Goal: Task Accomplishment & Management: Use online tool/utility

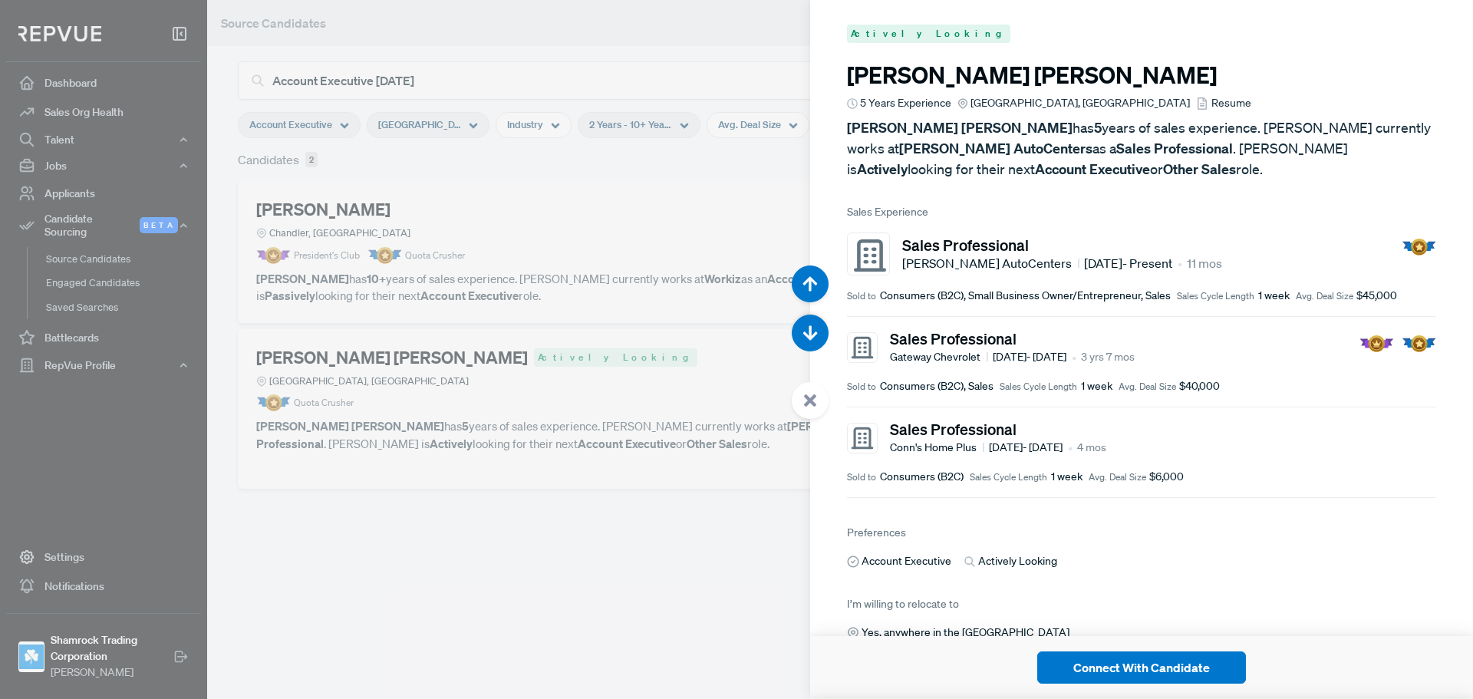
click at [808, 397] on use at bounding box center [810, 400] width 12 height 12
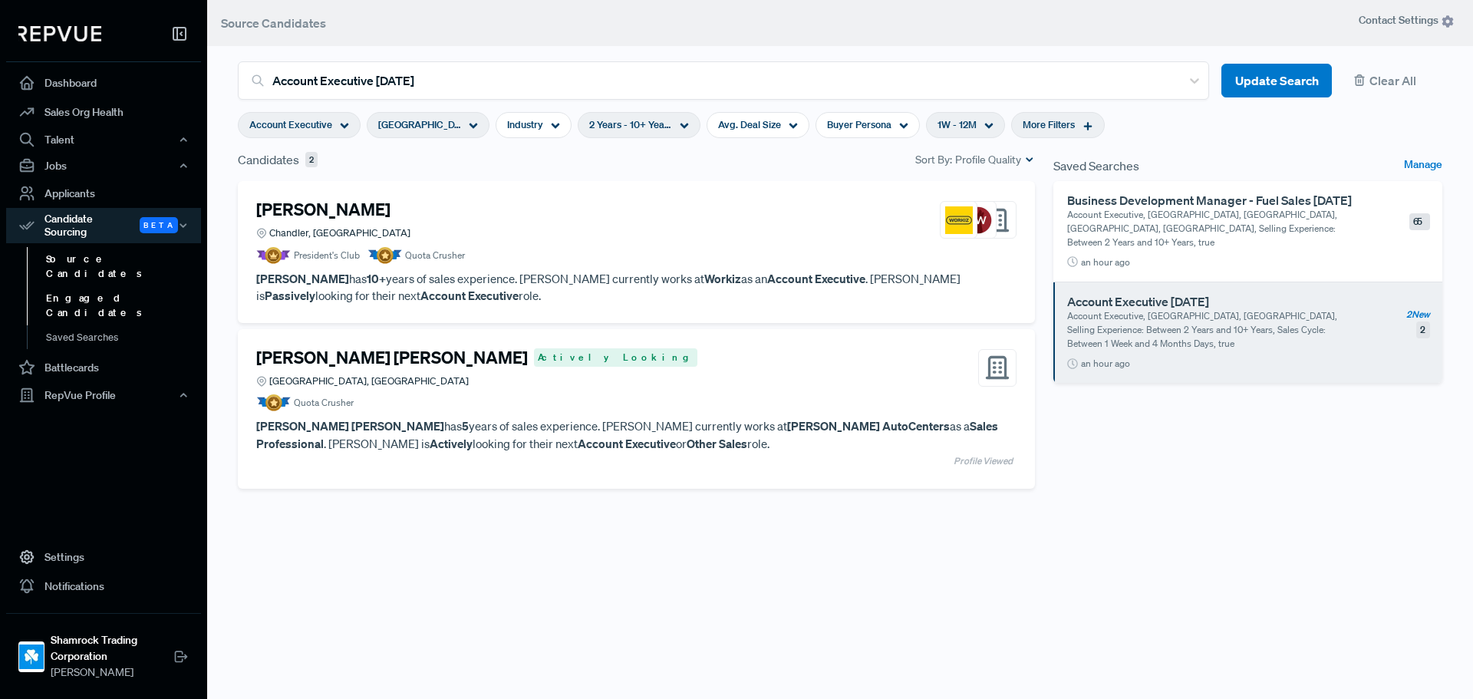
click at [81, 286] on link "Engaged Candidates" at bounding box center [124, 305] width 195 height 39
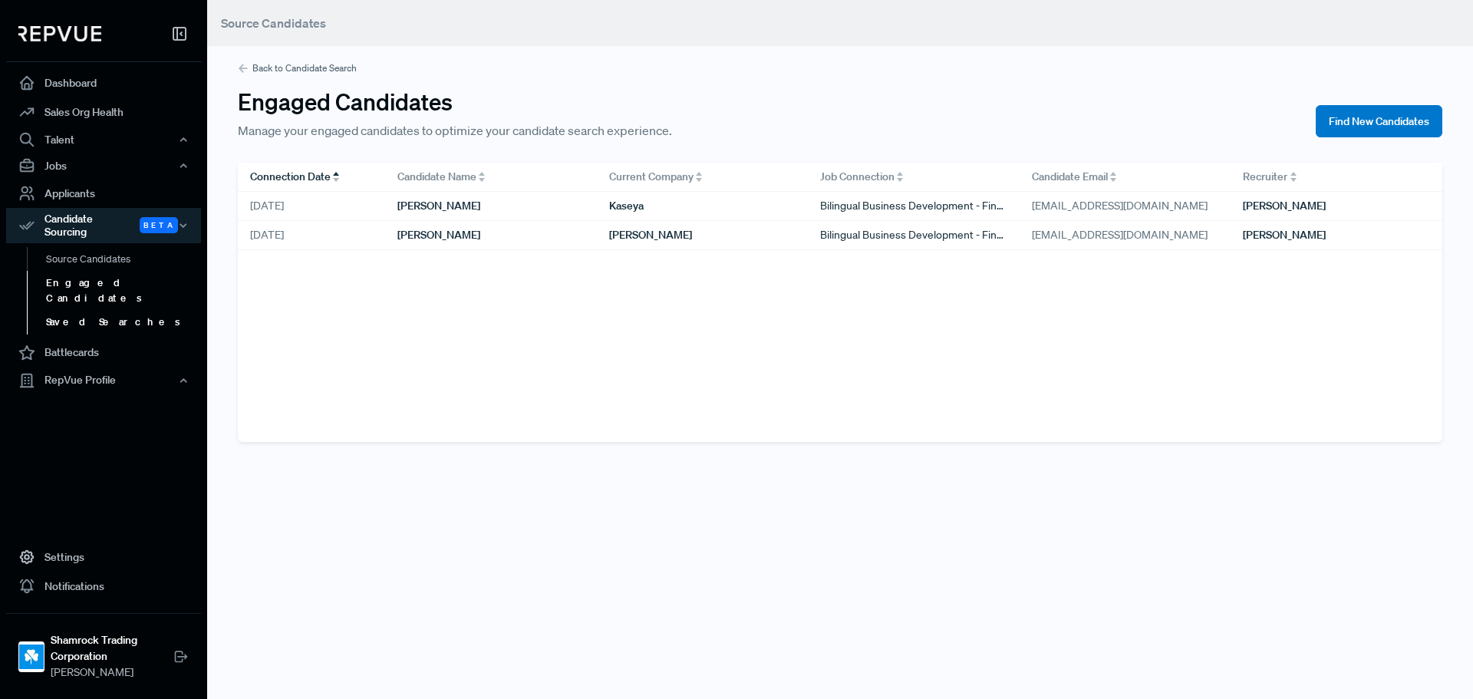
click at [94, 310] on link "Saved Searches" at bounding box center [124, 322] width 195 height 25
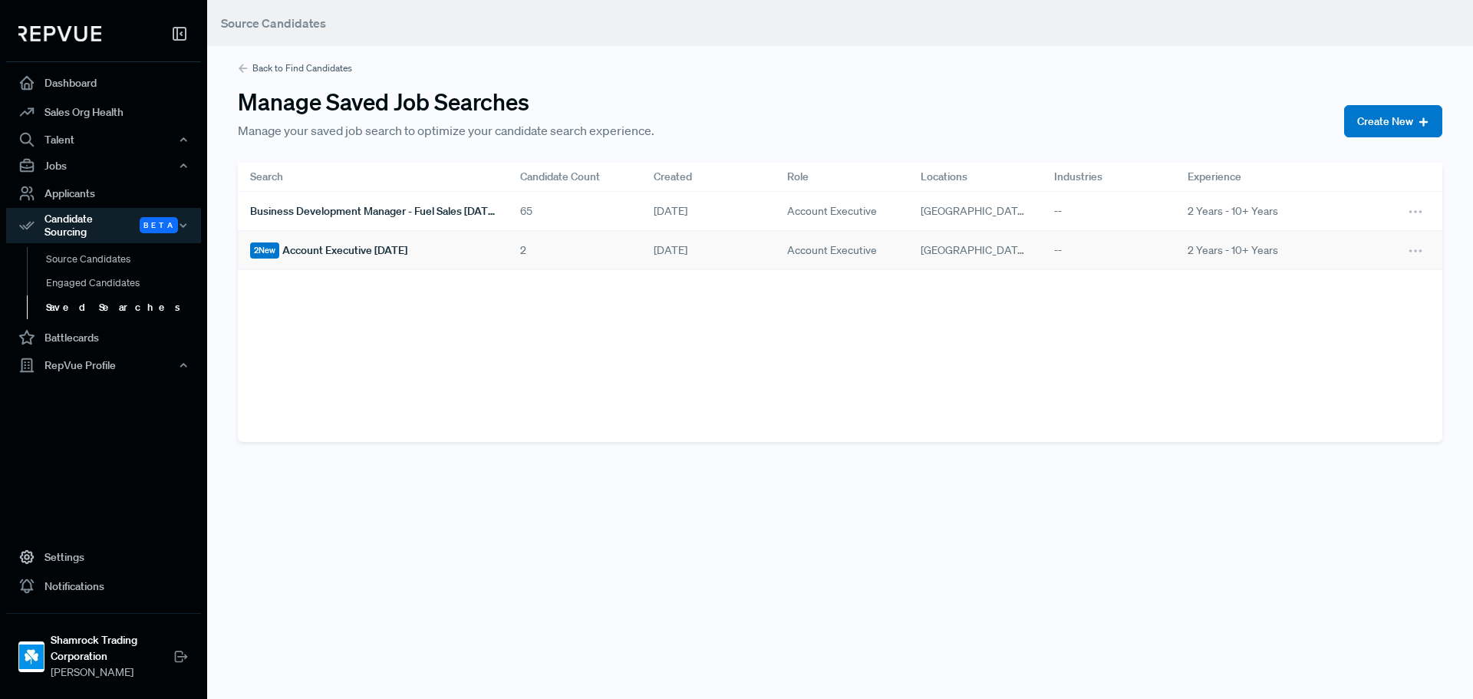
click at [407, 243] on span "Account Executive [DATE]" at bounding box center [344, 250] width 125 height 16
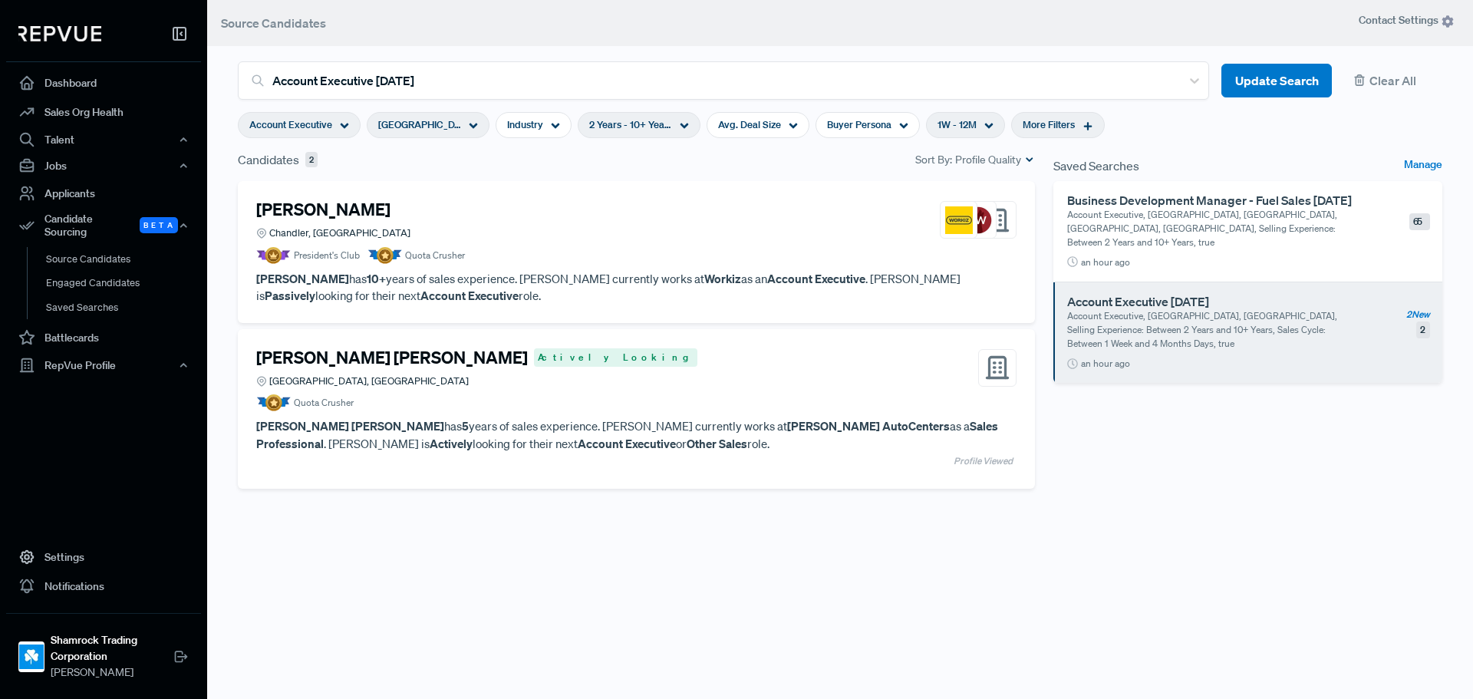
click at [271, 210] on h4 "[PERSON_NAME]" at bounding box center [323, 209] width 134 height 20
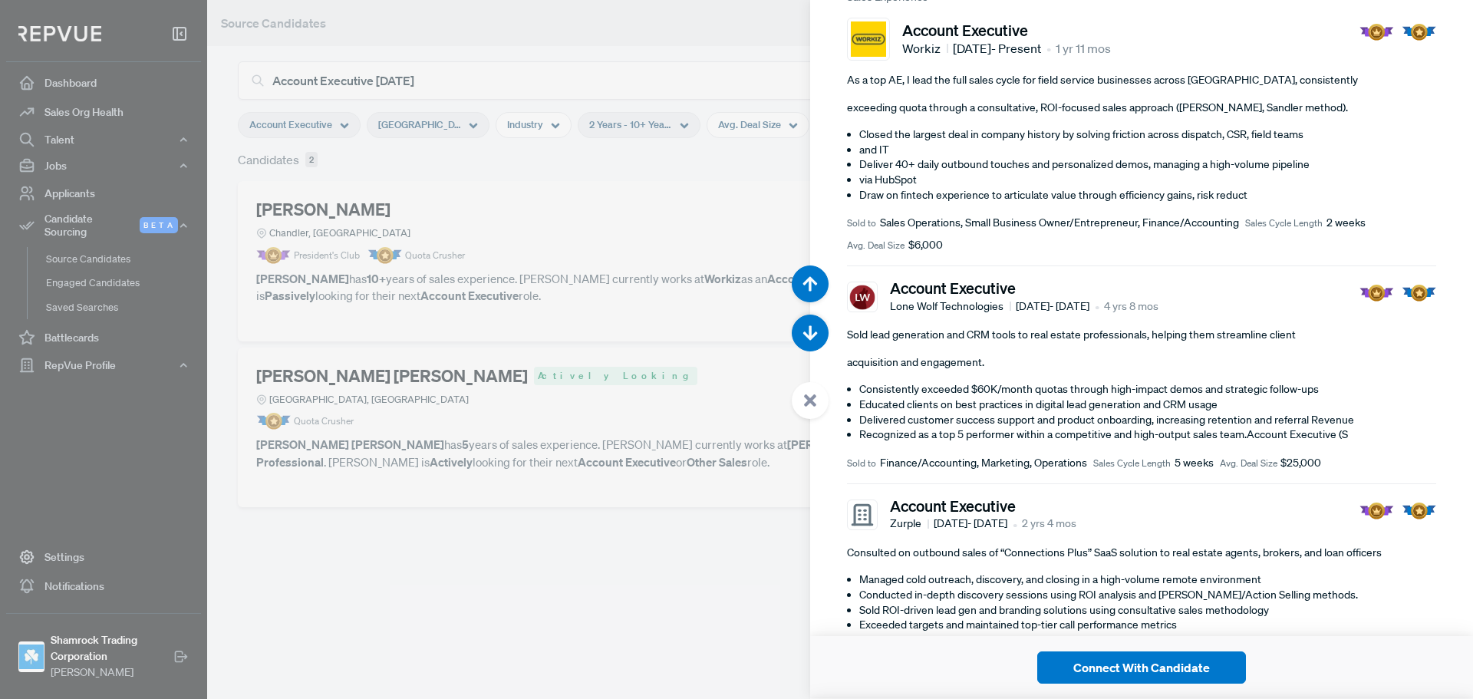
scroll to position [384, 0]
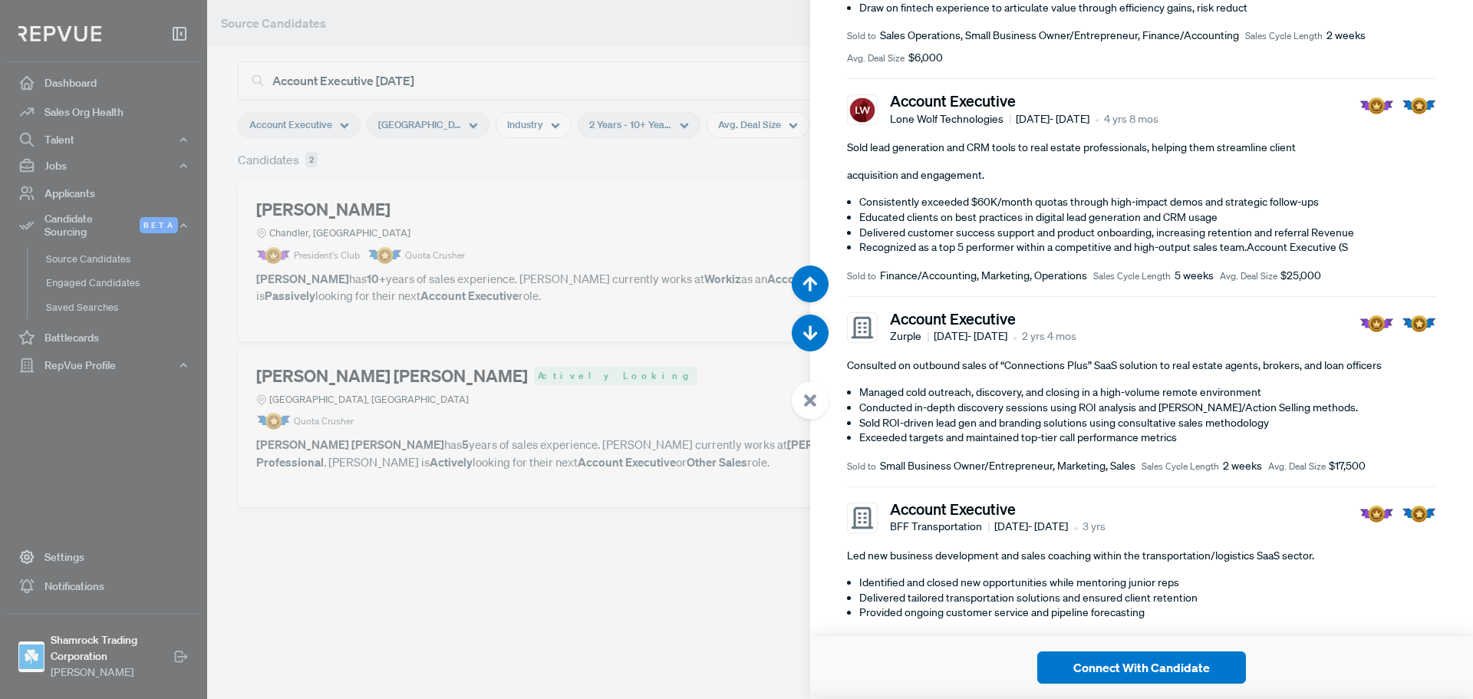
click at [490, 393] on div at bounding box center [736, 349] width 1473 height 699
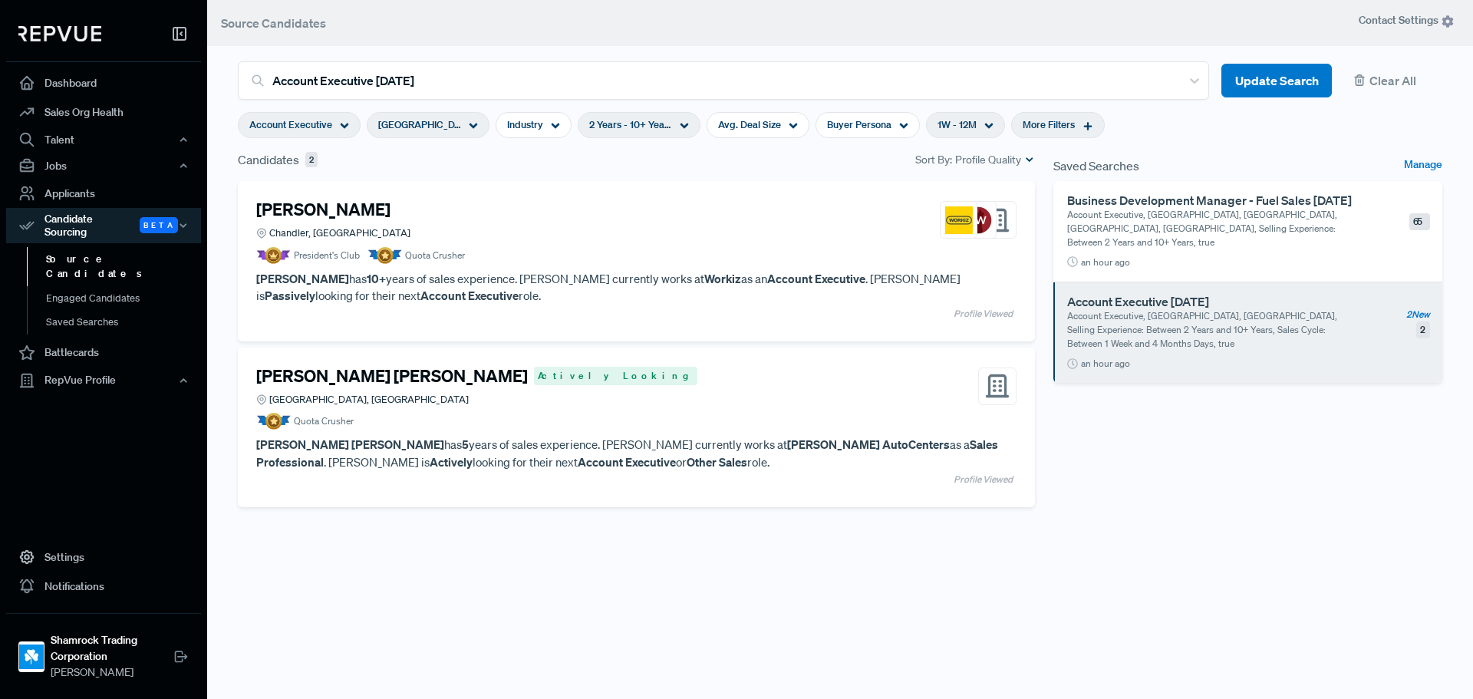
click at [362, 381] on h4 "[PERSON_NAME] [PERSON_NAME]" at bounding box center [392, 376] width 272 height 20
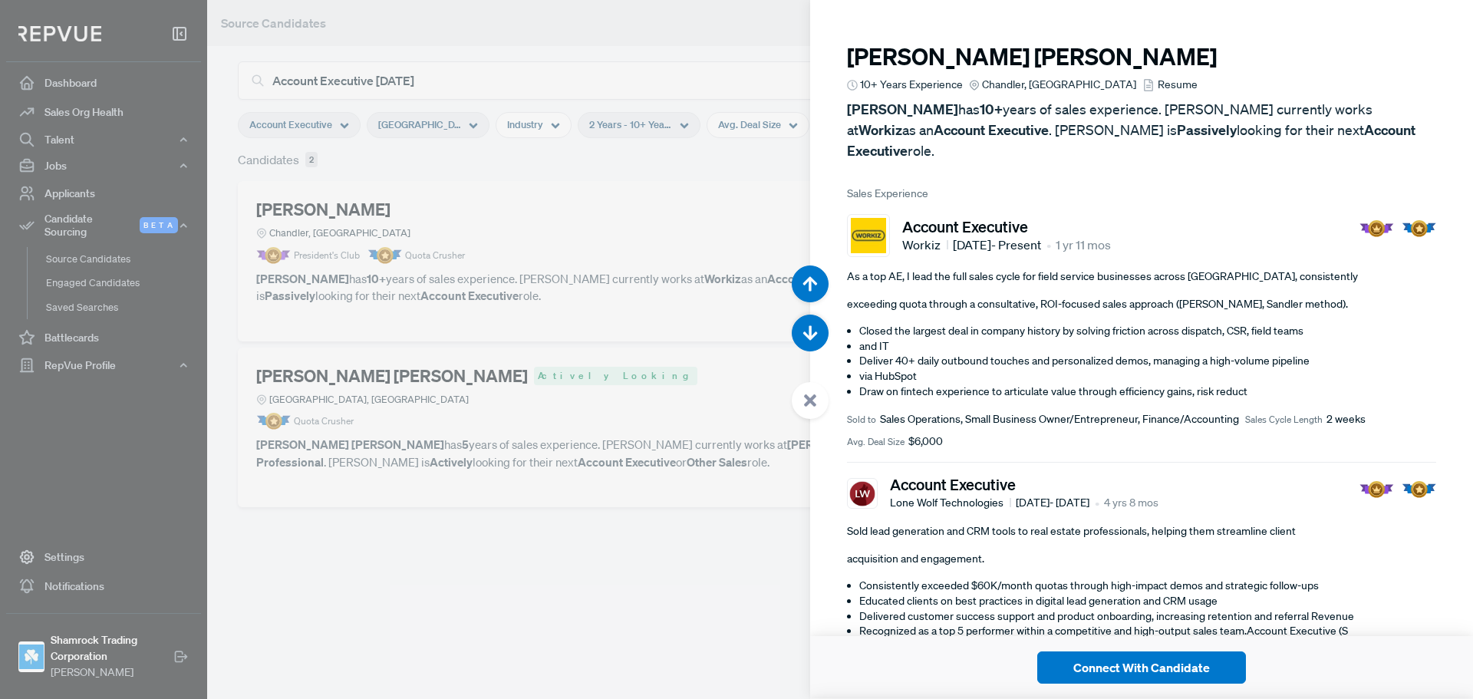
scroll to position [699, 0]
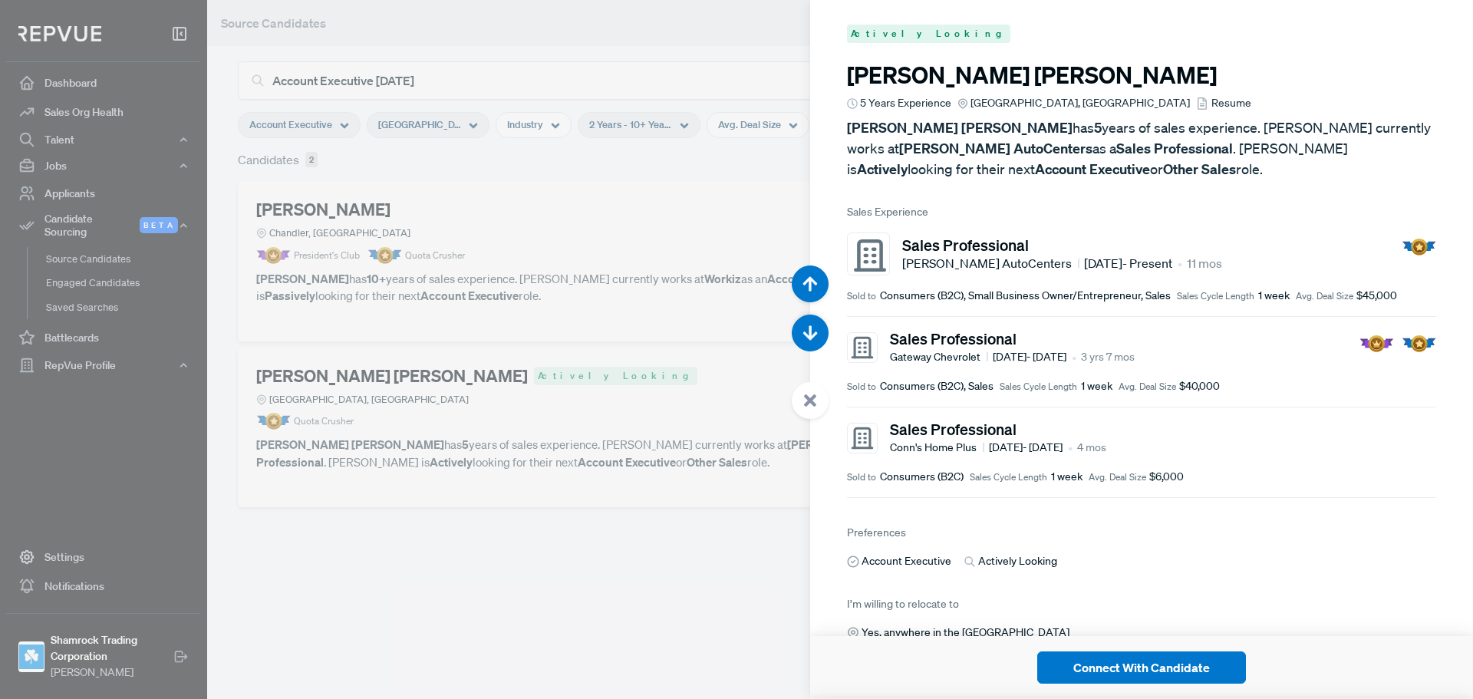
click at [1212, 105] on span "Resume" at bounding box center [1232, 103] width 40 height 16
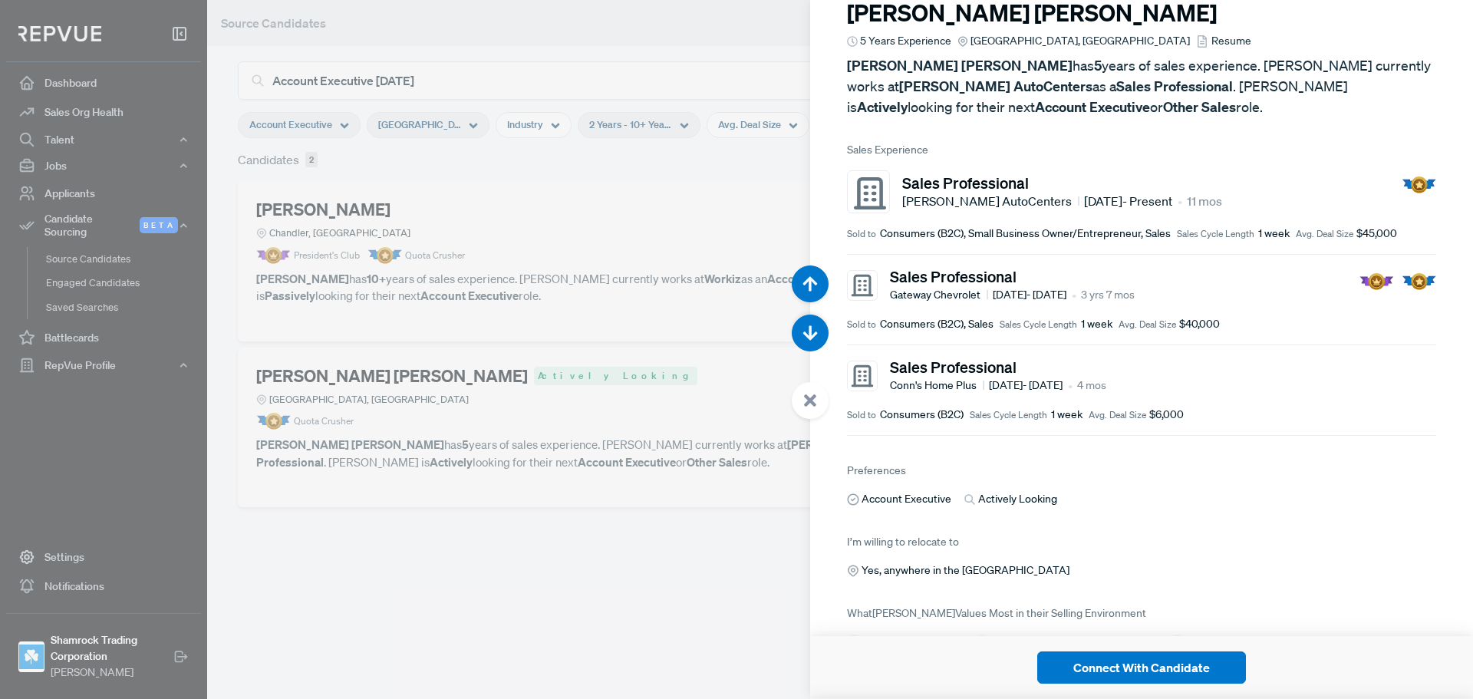
scroll to position [0, 0]
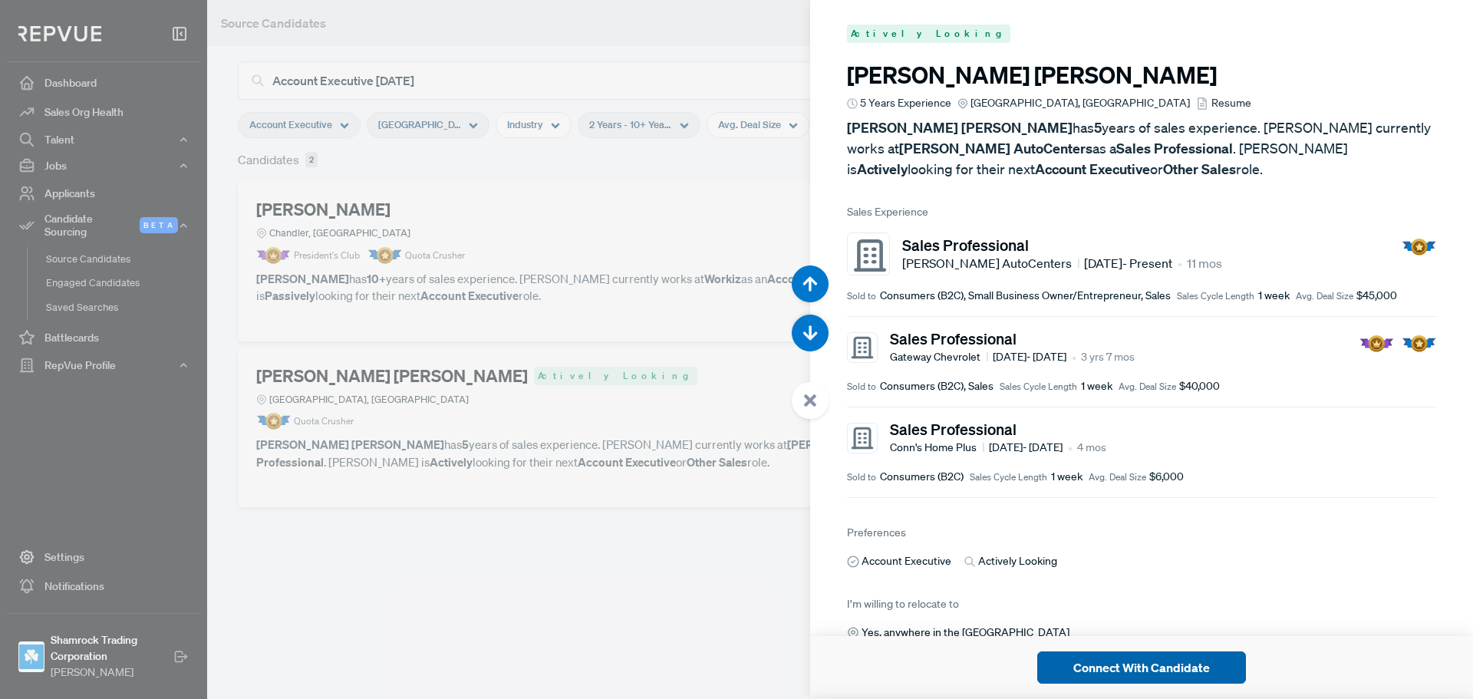
click at [1122, 675] on button "Connect With Candidate" at bounding box center [1141, 667] width 209 height 32
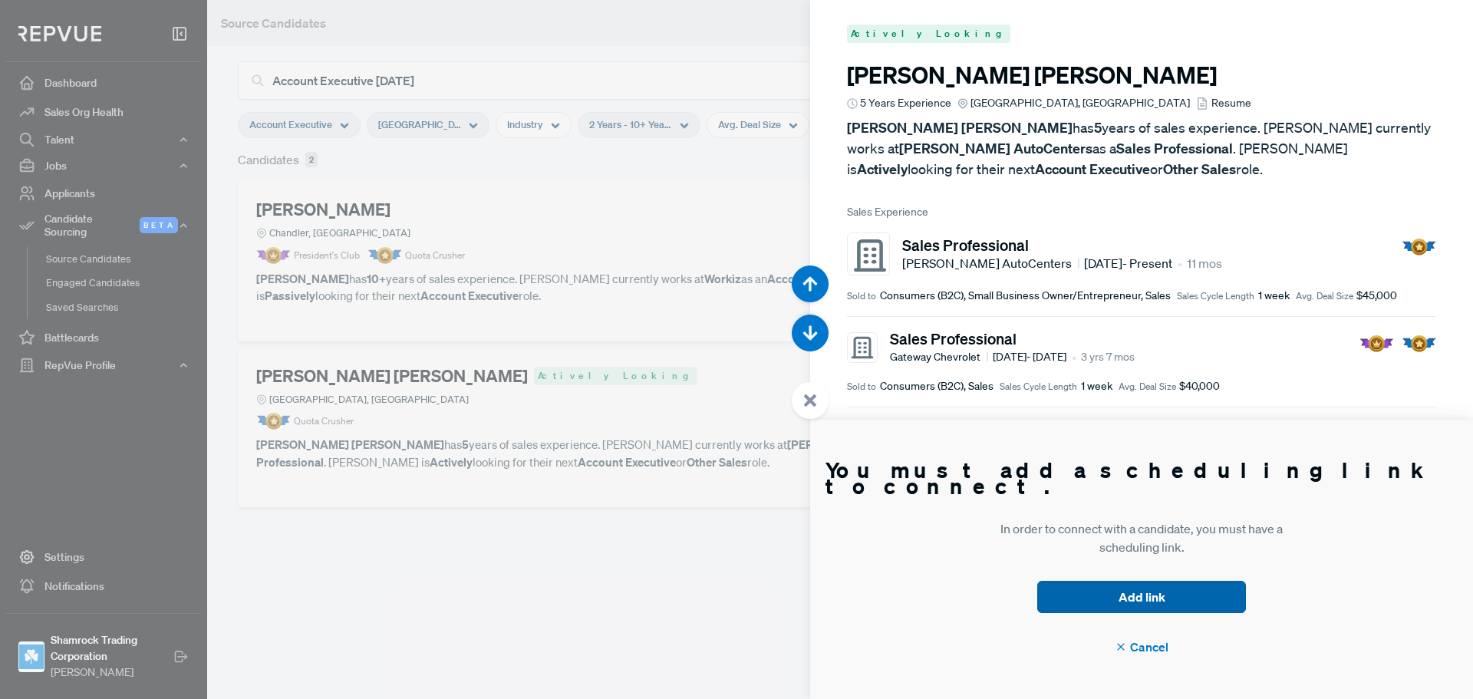
click at [1194, 599] on button "Add link" at bounding box center [1141, 597] width 209 height 32
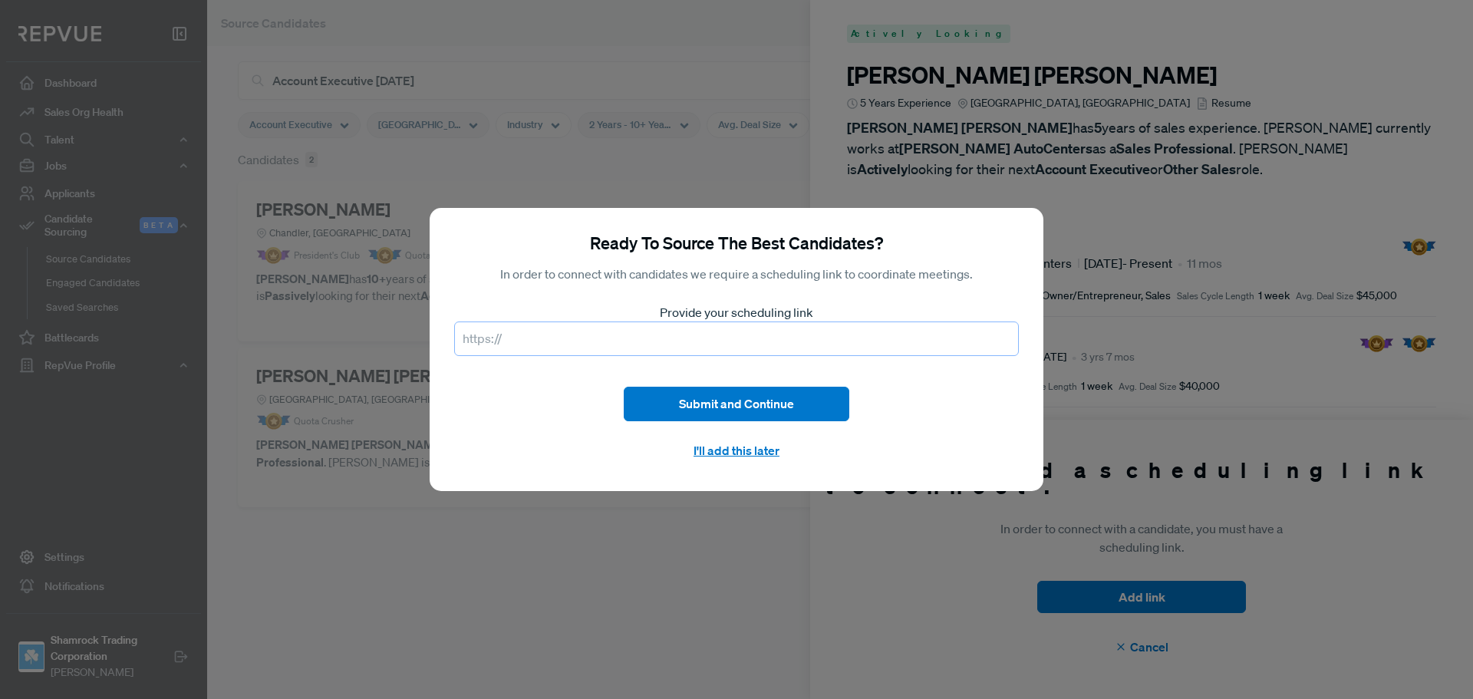
drag, startPoint x: 546, startPoint y: 347, endPoint x: 568, endPoint y: 347, distance: 21.5
click at [546, 347] on input "text" at bounding box center [736, 338] width 565 height 35
paste input "[URL][DOMAIN_NAME][EMAIL_ADDRESS][DOMAIN_NAME]"
drag, startPoint x: 476, startPoint y: 335, endPoint x: 1073, endPoint y: 341, distance: 597.0
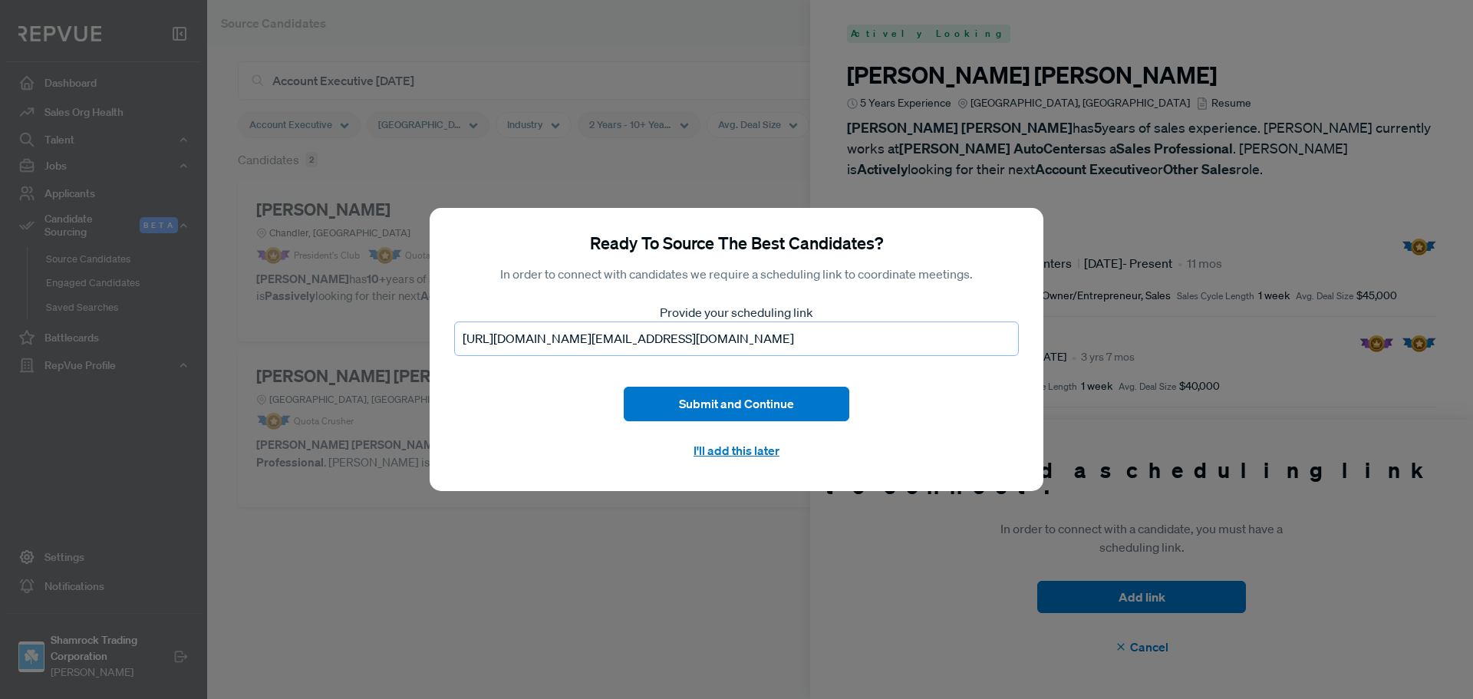
click at [1073, 341] on div "Ready To Source The Best Candidates? In order to connect with candidates we req…" at bounding box center [736, 349] width 1473 height 699
type input "h"
paste input "[URL][DOMAIN_NAME][EMAIL_ADDRESS][DOMAIN_NAME]"
type input "[URL][DOMAIN_NAME][EMAIL_ADDRESS][DOMAIN_NAME]"
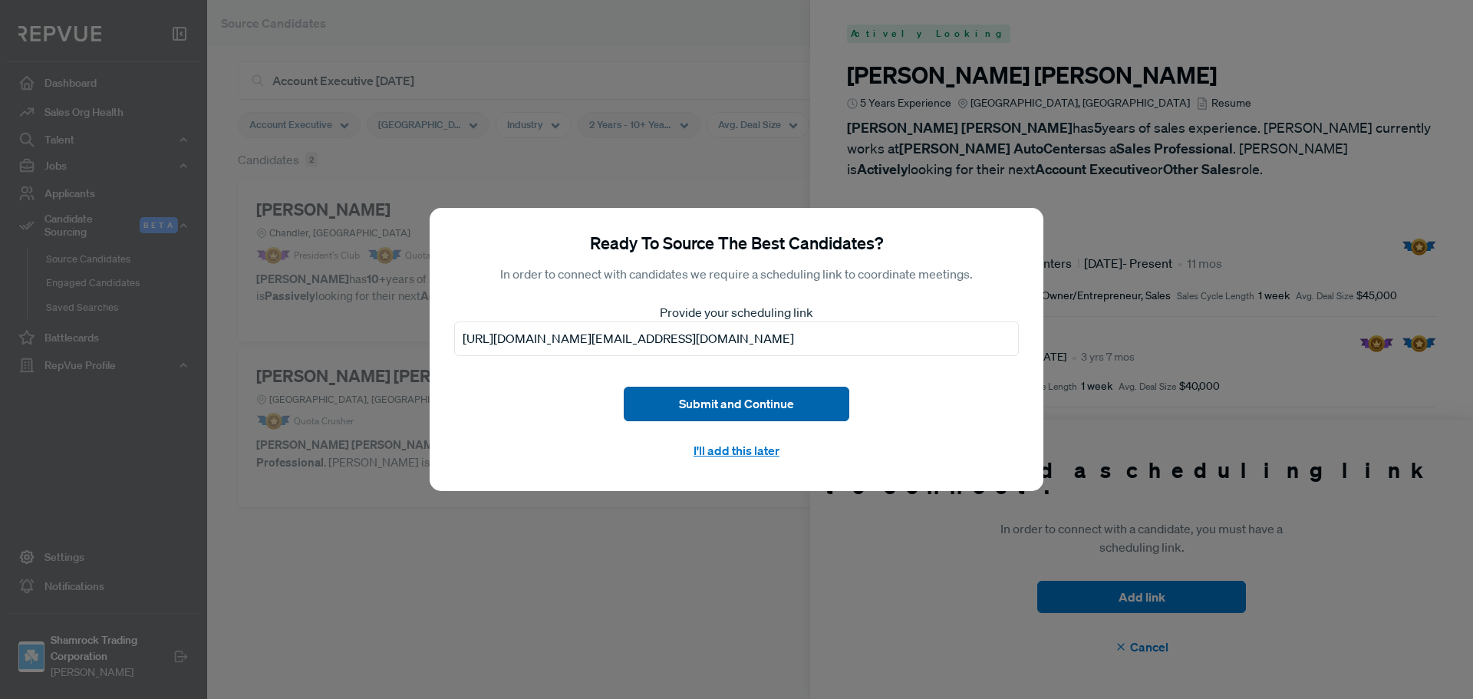
click at [737, 397] on button "Submit and Continue" at bounding box center [737, 404] width 226 height 35
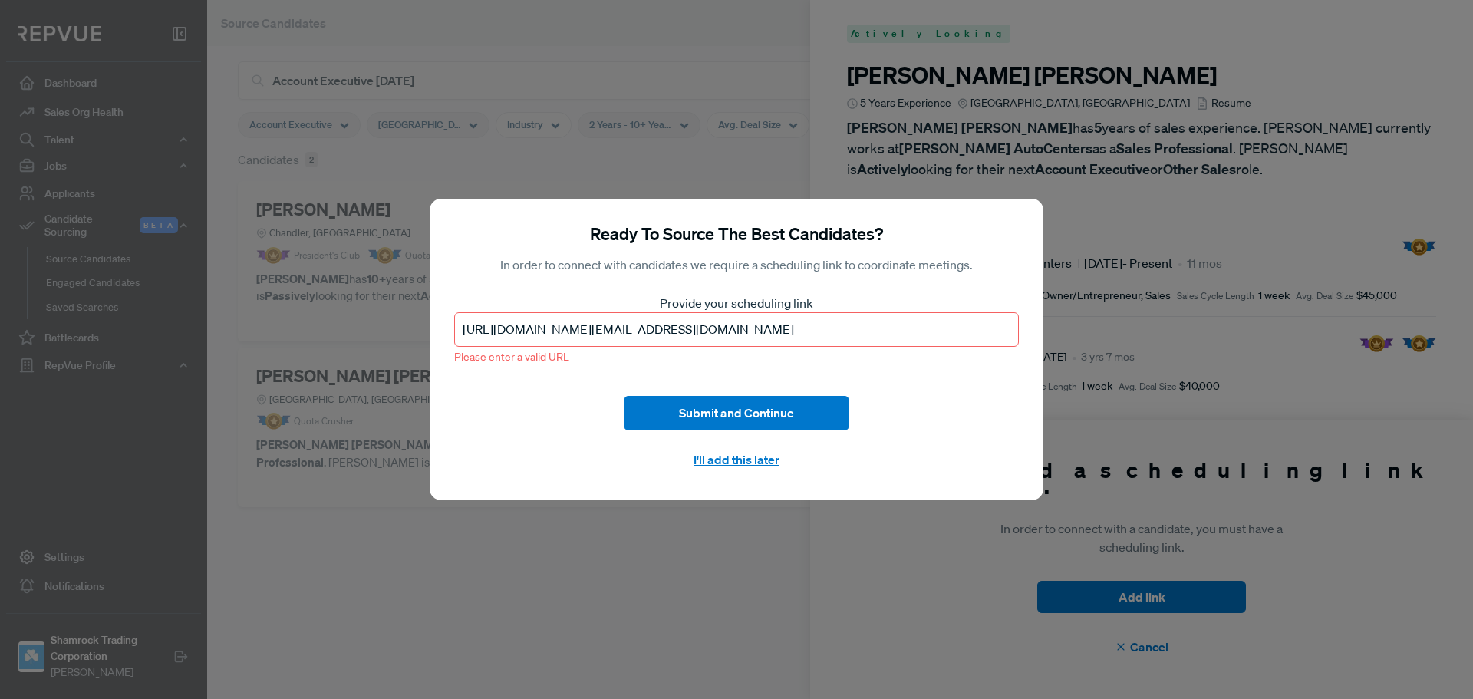
scroll to position [0, 718]
drag, startPoint x: 462, startPoint y: 328, endPoint x: 1117, endPoint y: 329, distance: 655.2
click at [1117, 329] on div "Ready To Source The Best Candidates? In order to connect with candidates we req…" at bounding box center [736, 349] width 1473 height 699
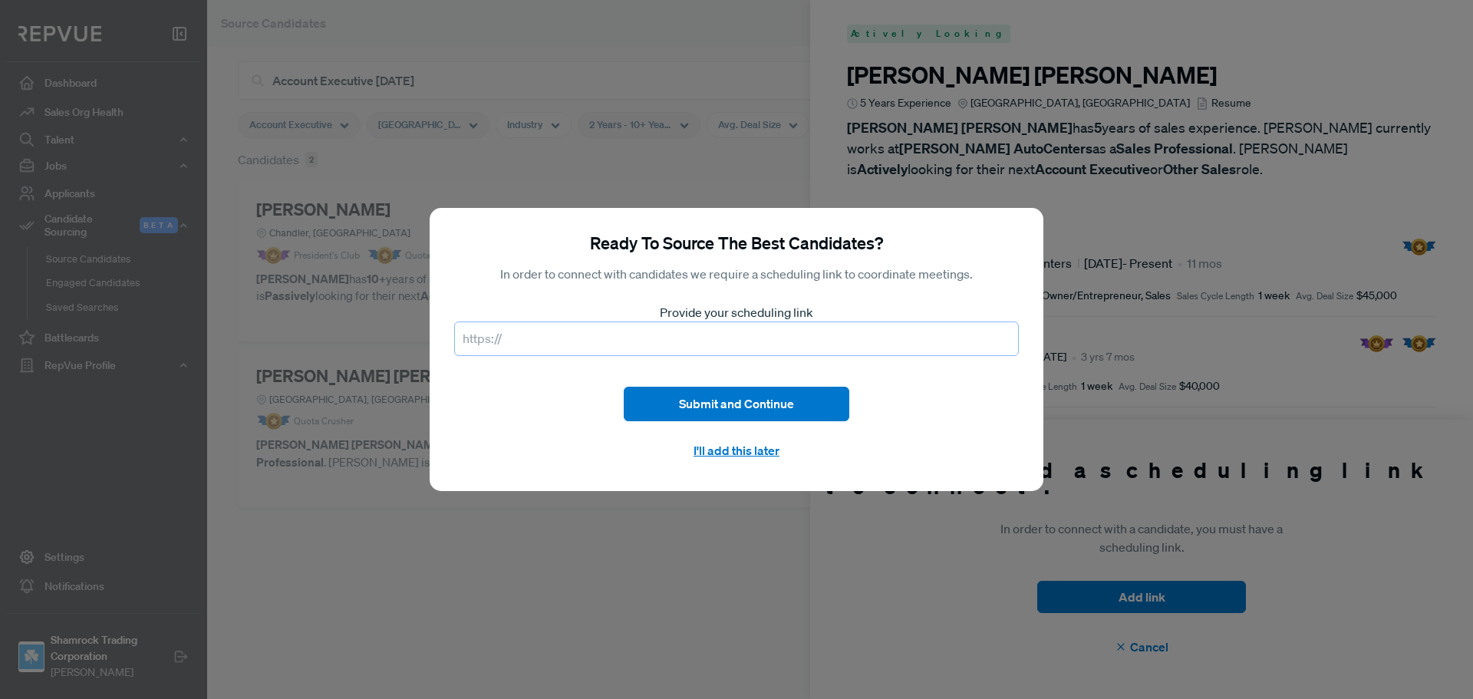
scroll to position [0, 0]
paste input "[URL][DOMAIN_NAME][EMAIL_ADDRESS][DOMAIN_NAME]"
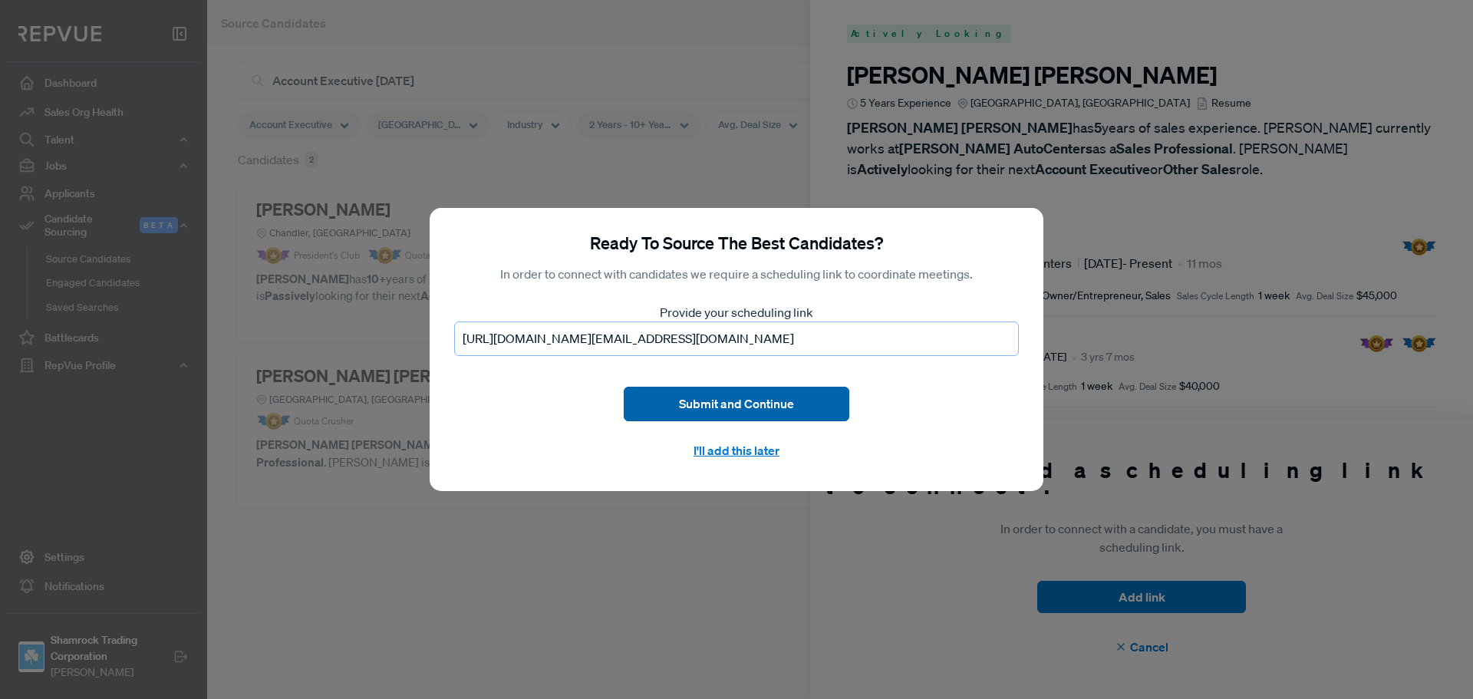
type input "[URL][DOMAIN_NAME][EMAIL_ADDRESS][DOMAIN_NAME]"
click at [713, 389] on button "Submit and Continue" at bounding box center [737, 404] width 226 height 35
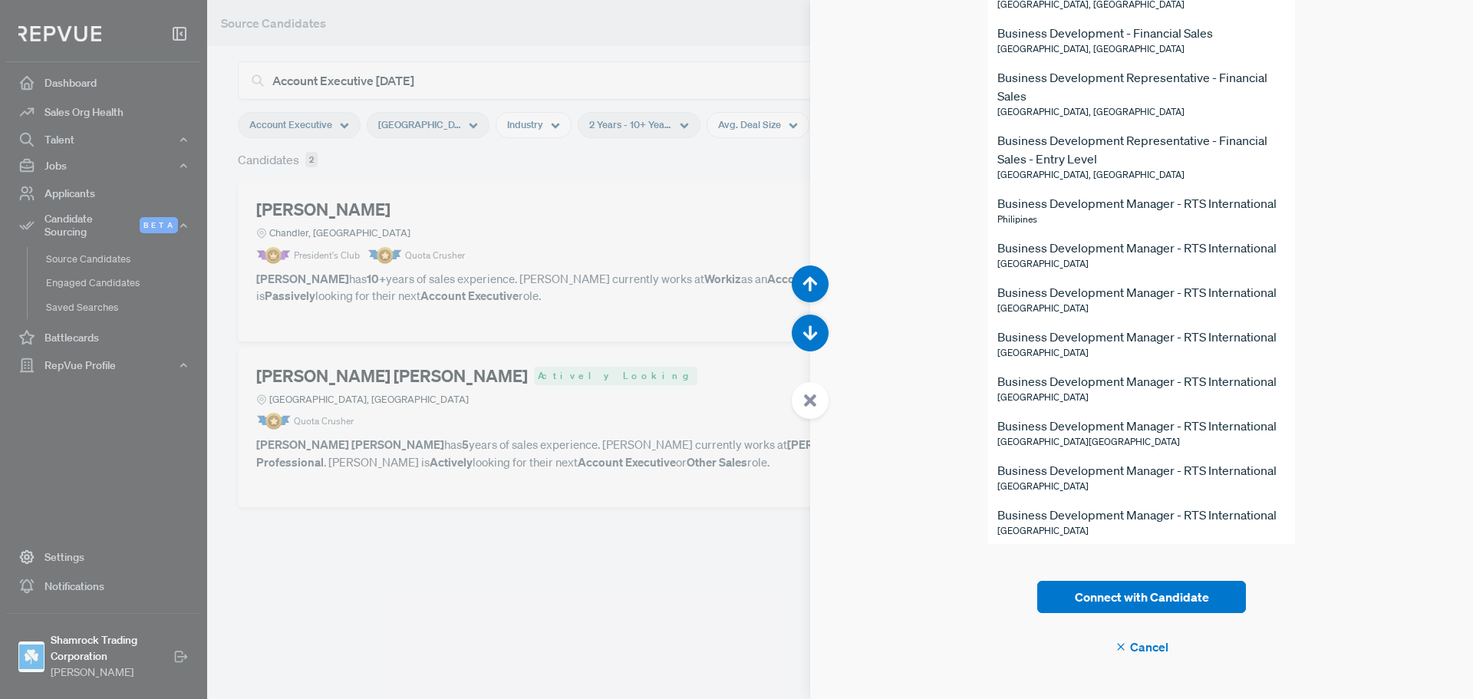
drag, startPoint x: 1221, startPoint y: 577, endPoint x: 1233, endPoint y: 577, distance: 11.5
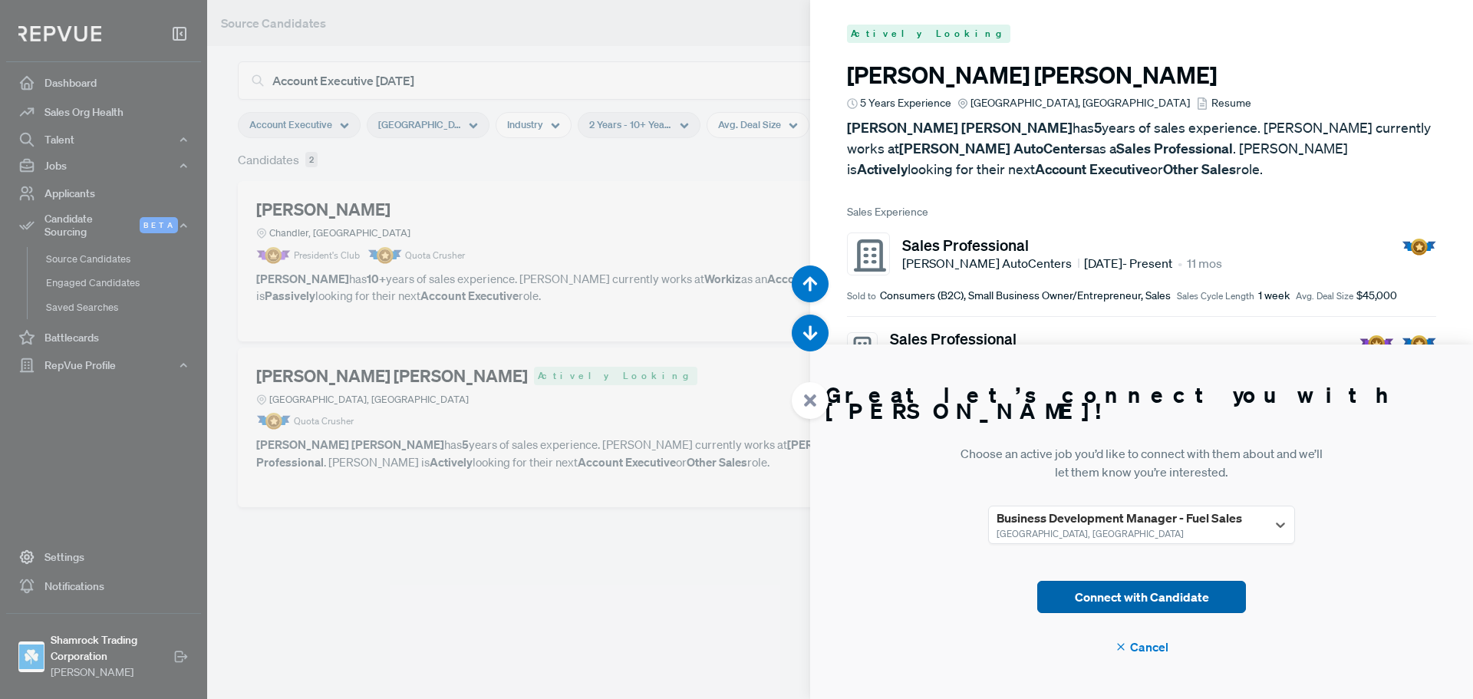
click at [1212, 594] on button "Connect with Candidate" at bounding box center [1141, 597] width 209 height 32
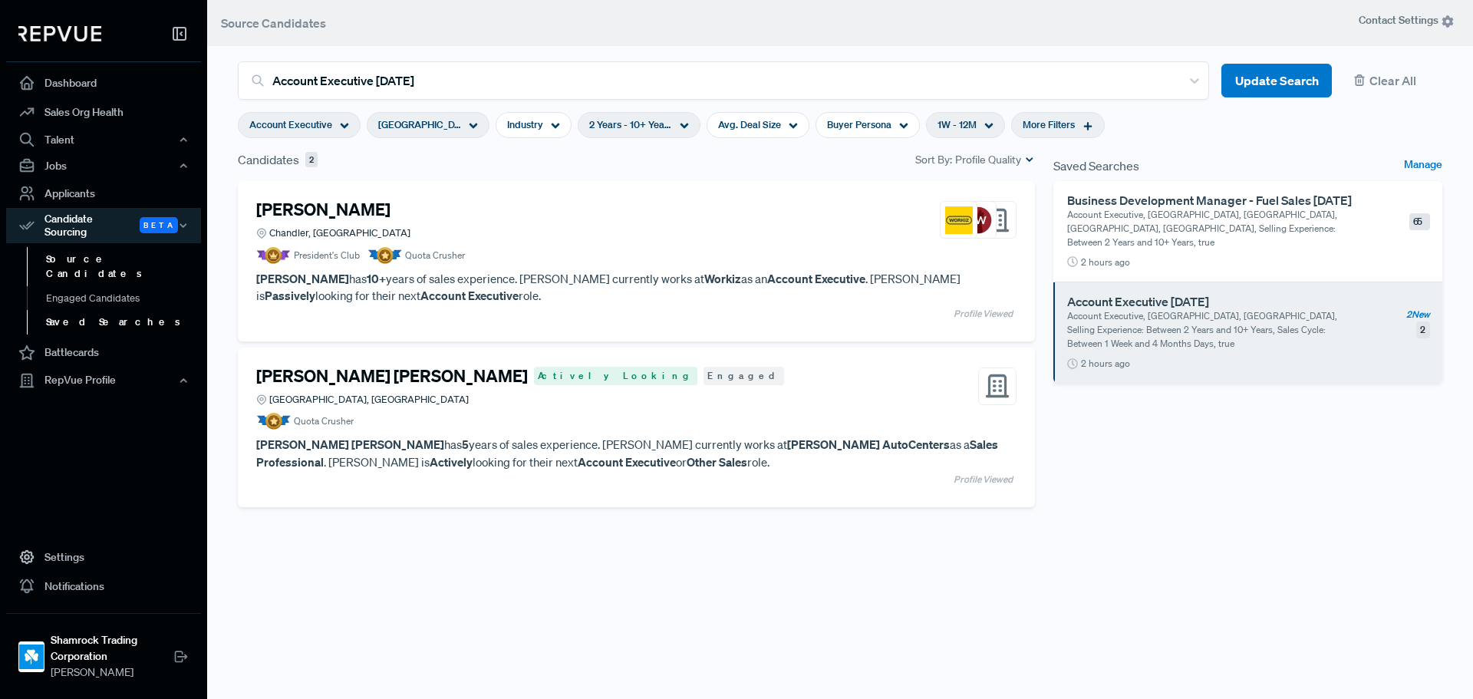
click at [108, 310] on link "Saved Searches" at bounding box center [124, 322] width 195 height 25
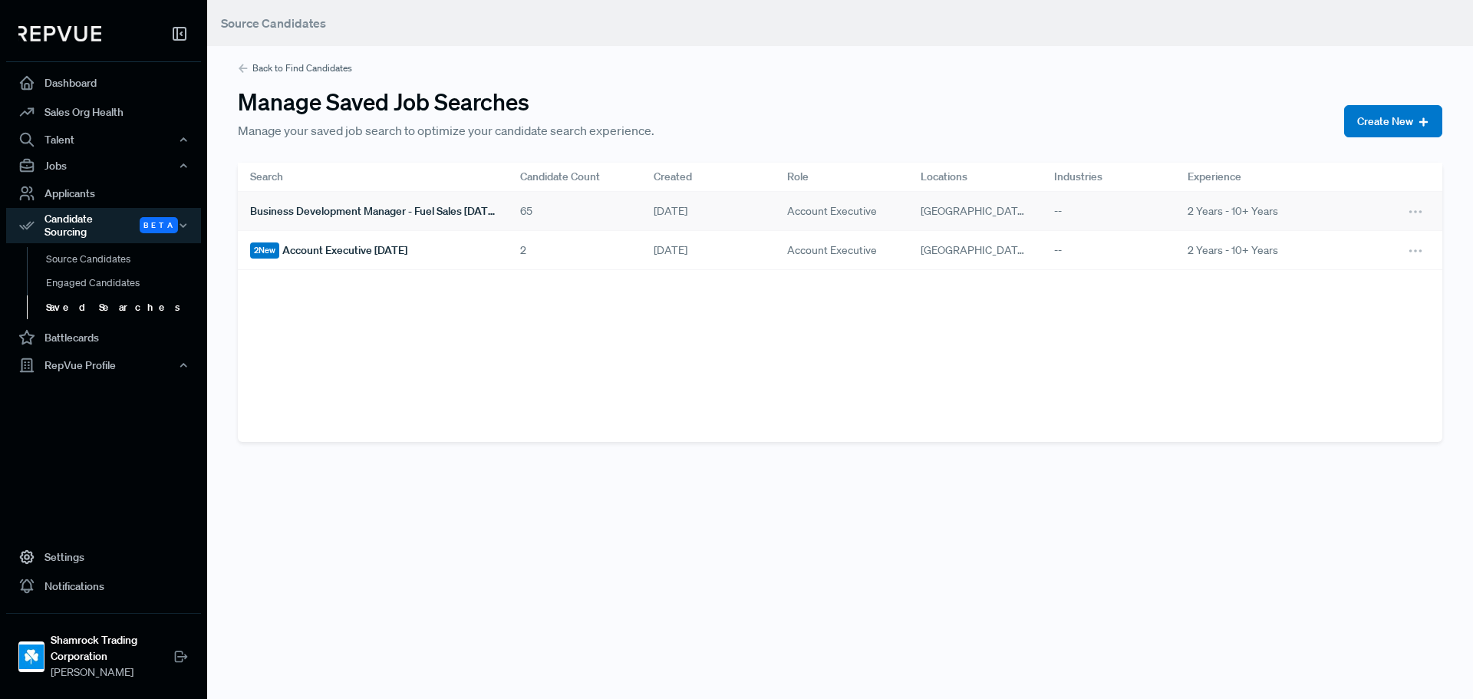
click at [402, 215] on span "Business Development Manager - Fuel Sales [DATE]" at bounding box center [373, 211] width 246 height 16
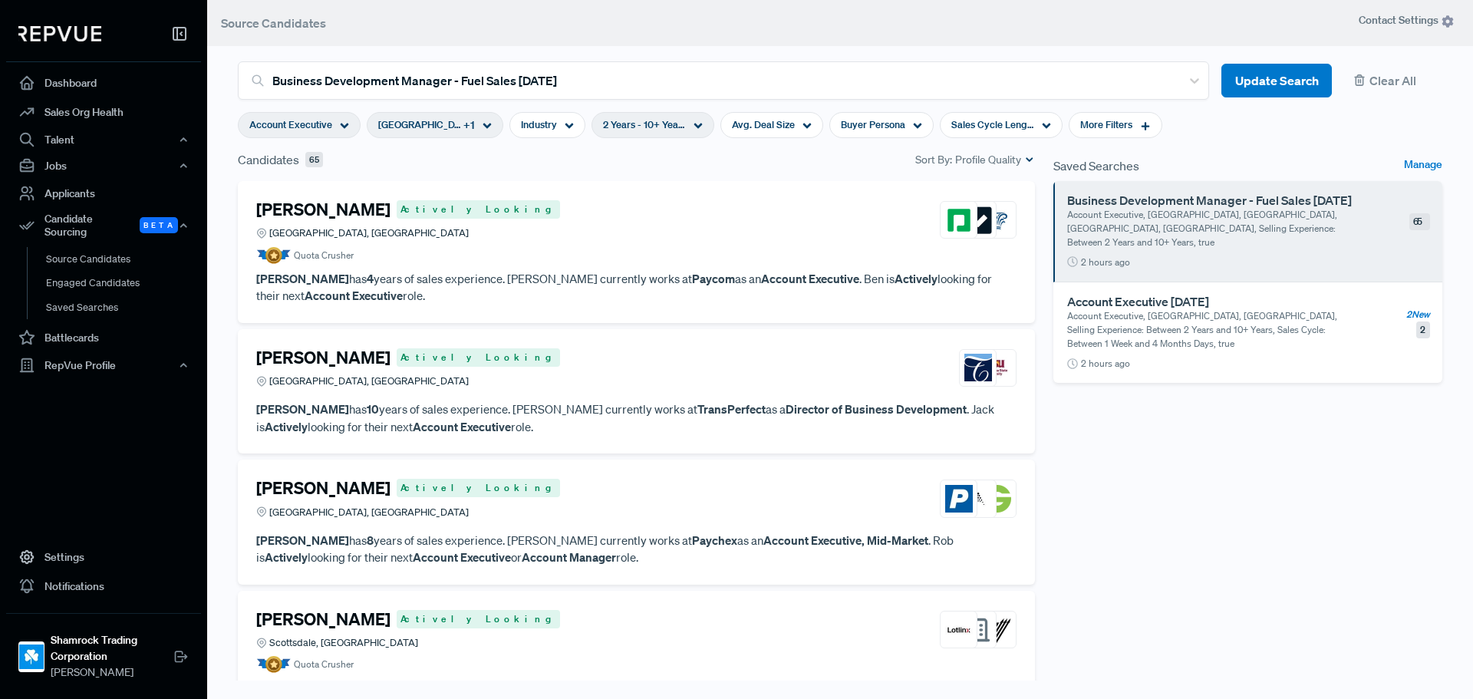
click at [690, 255] on article "Quota Crusher" at bounding box center [636, 255] width 760 height 17
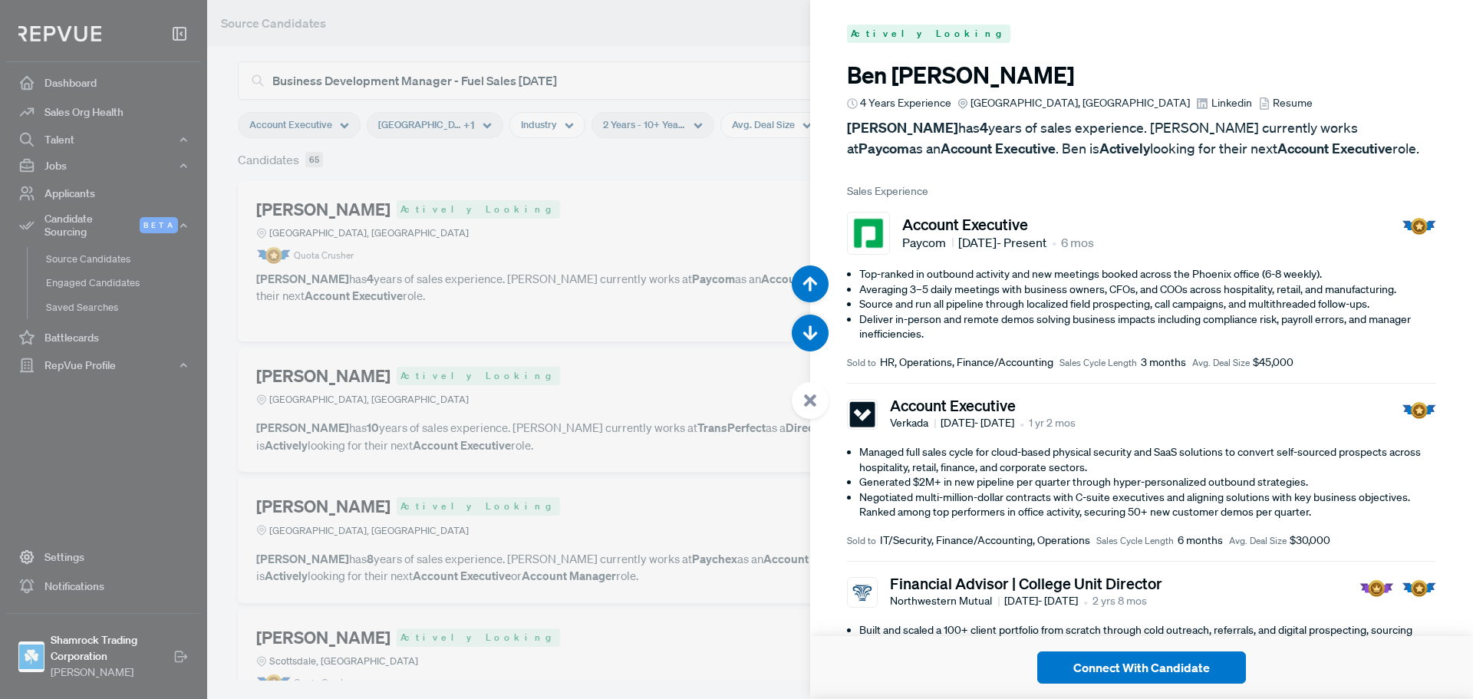
click at [620, 193] on div at bounding box center [736, 349] width 1473 height 699
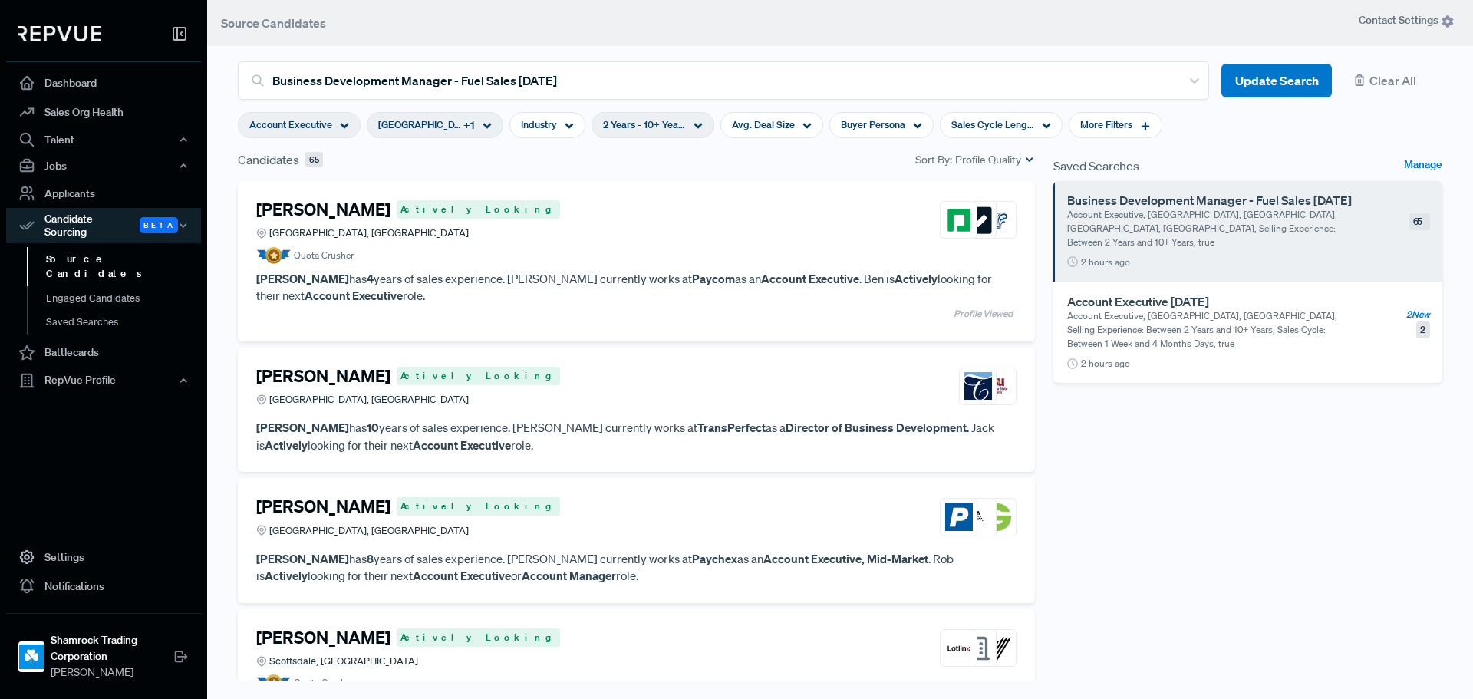
click at [510, 404] on div "[PERSON_NAME] Actively Looking Phoenix, [GEOGRAPHIC_DATA]" at bounding box center [636, 386] width 760 height 41
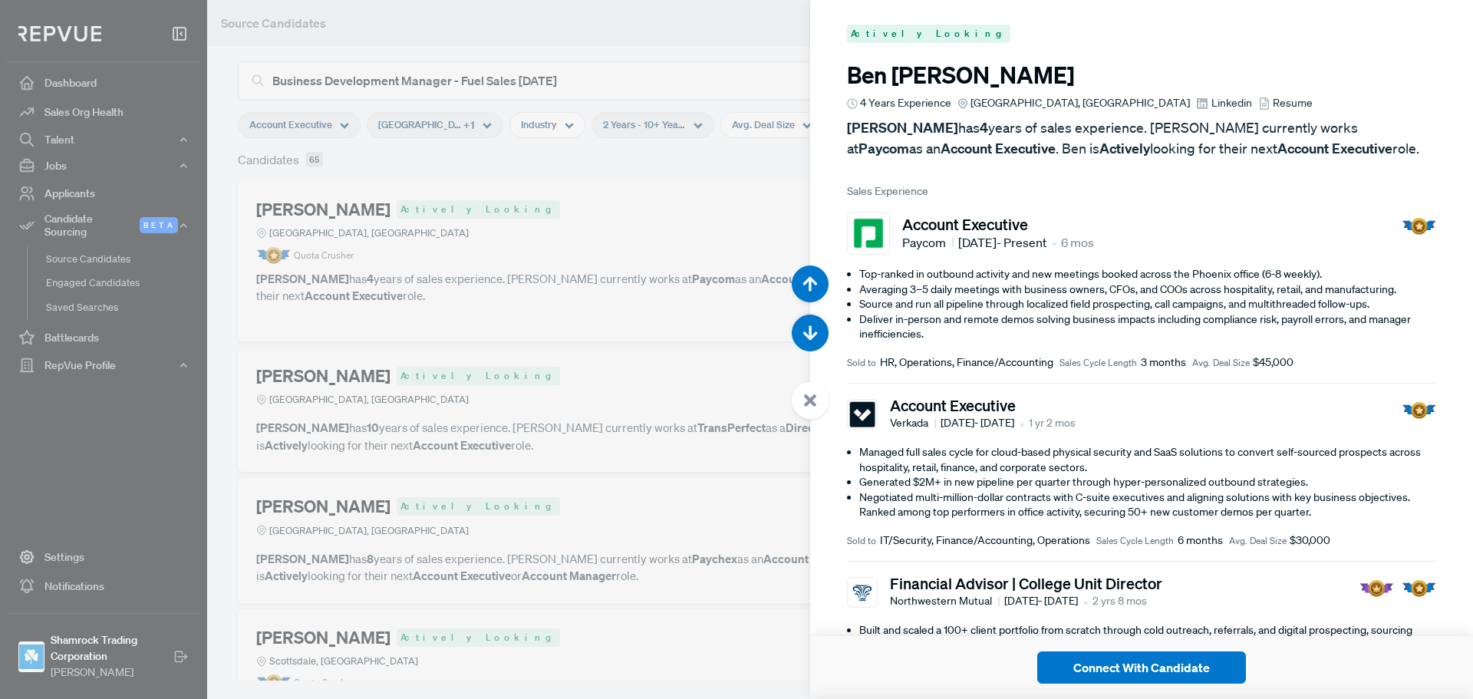
scroll to position [699, 0]
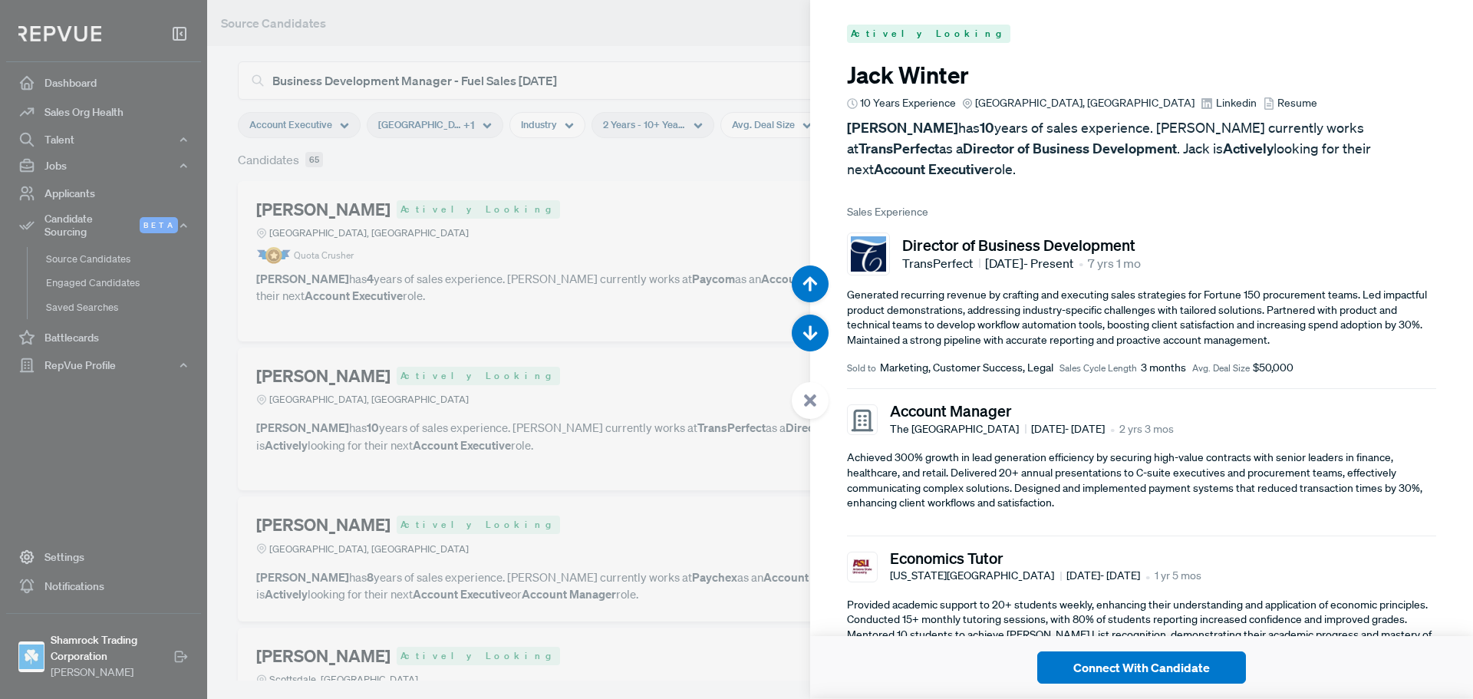
click at [721, 410] on div at bounding box center [736, 349] width 1473 height 699
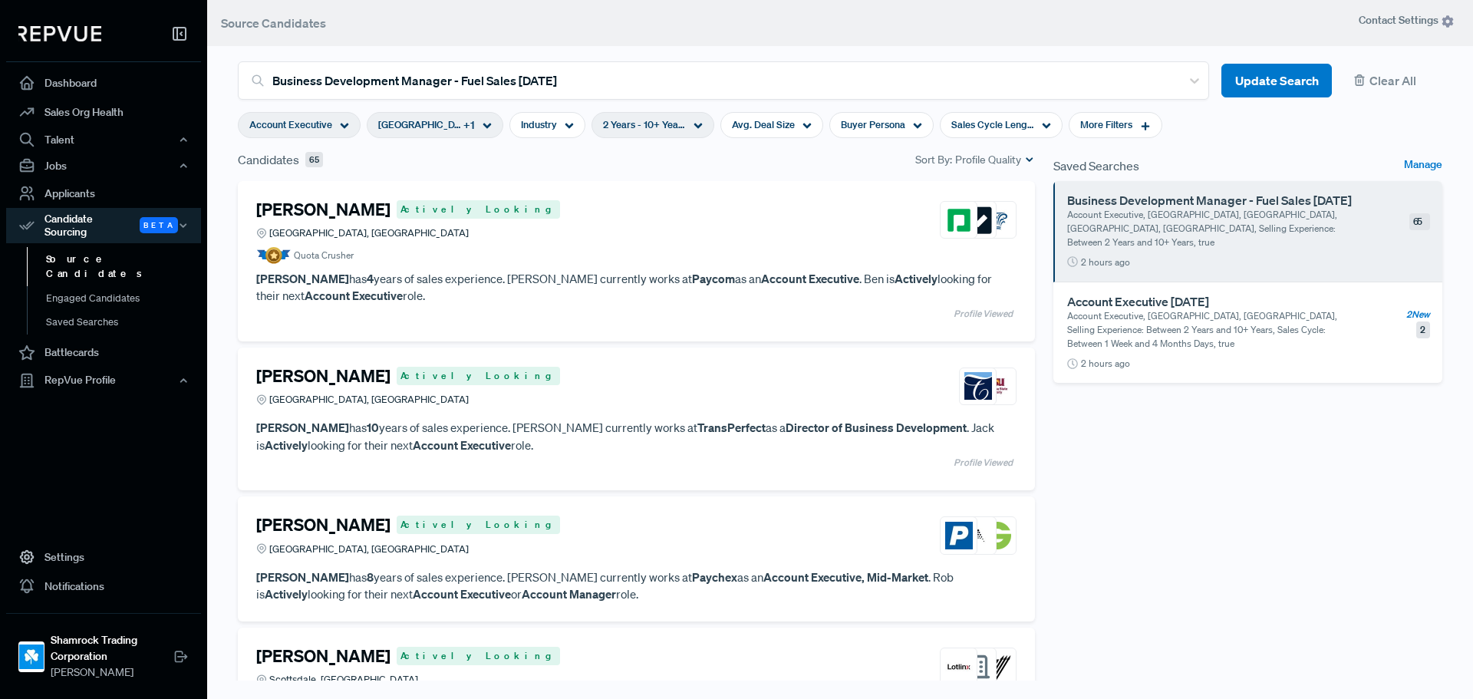
click at [605, 430] on p "[PERSON_NAME] has 10 years of sales experience. [PERSON_NAME] currently works a…" at bounding box center [636, 436] width 760 height 35
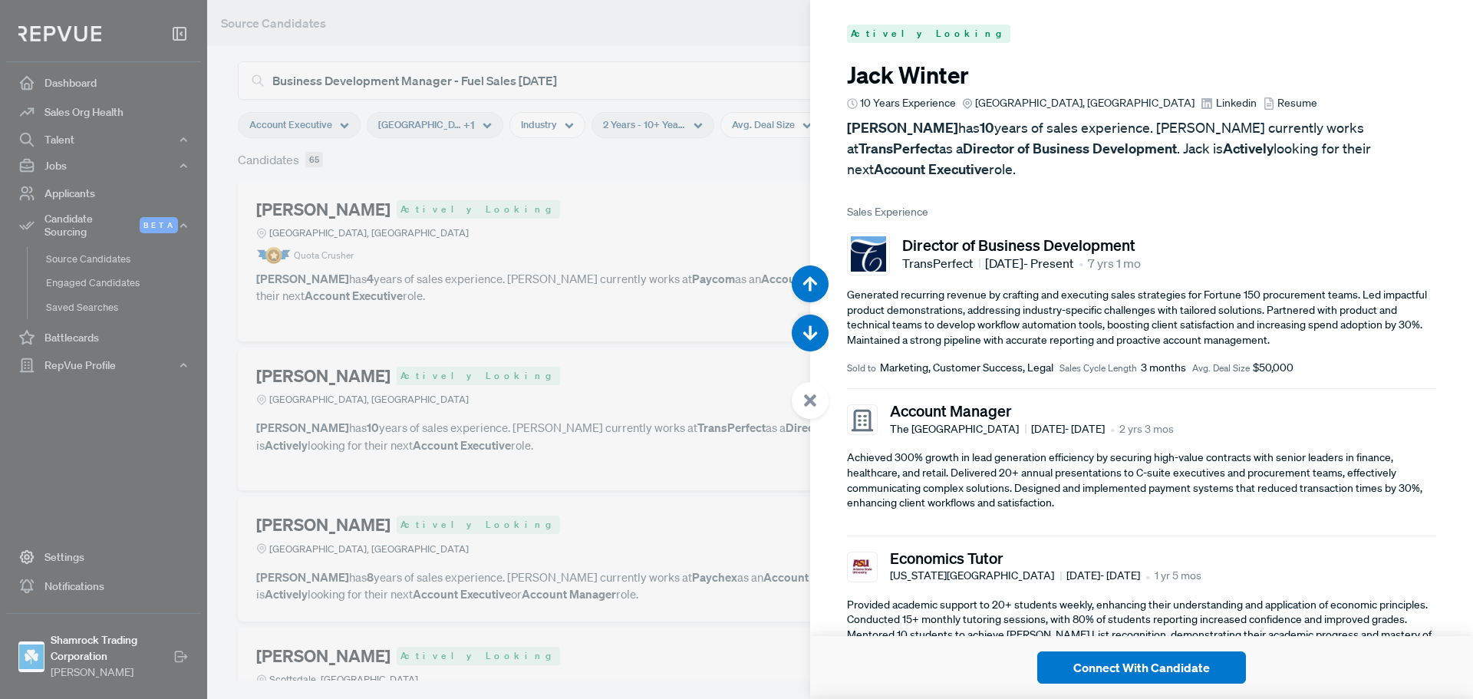
click at [597, 255] on div at bounding box center [736, 349] width 1473 height 699
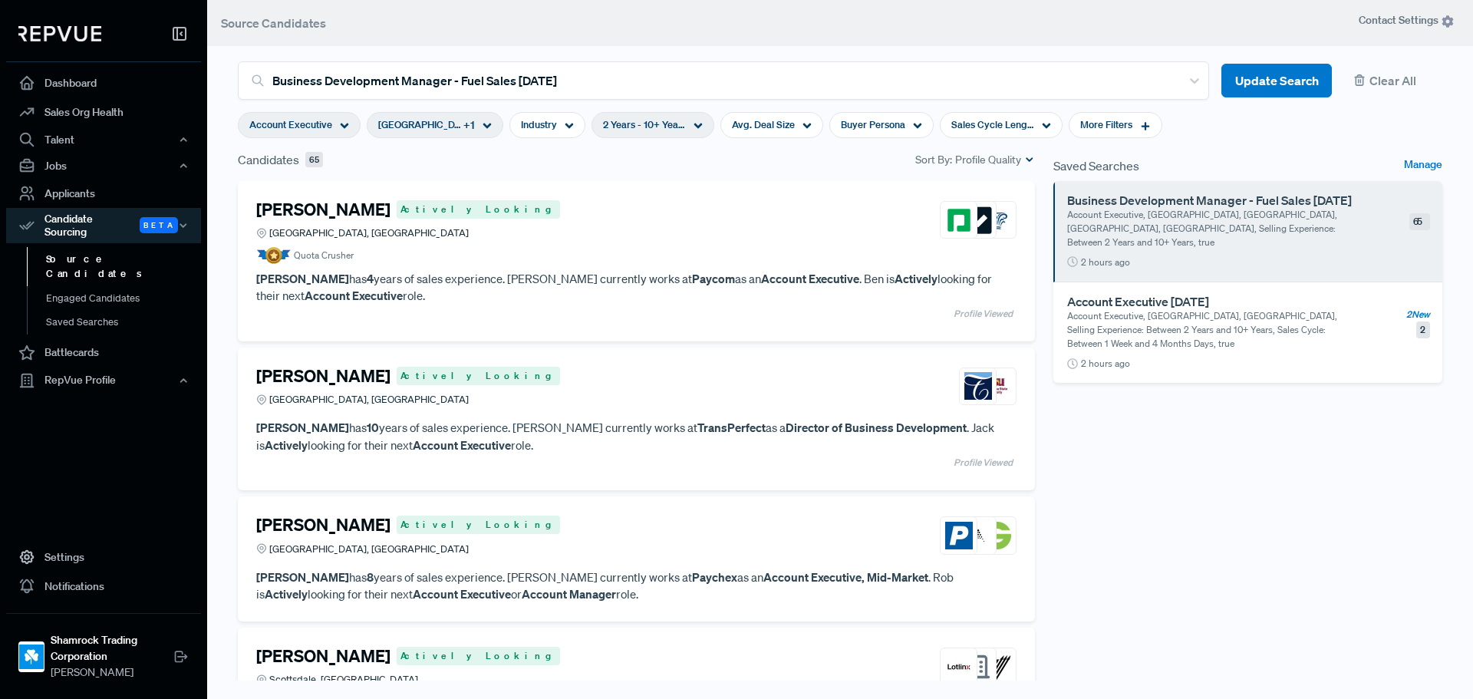
click at [547, 414] on article "[PERSON_NAME] Actively Looking Phoenix, [GEOGRAPHIC_DATA] [PERSON_NAME] has 10 …" at bounding box center [636, 419] width 760 height 107
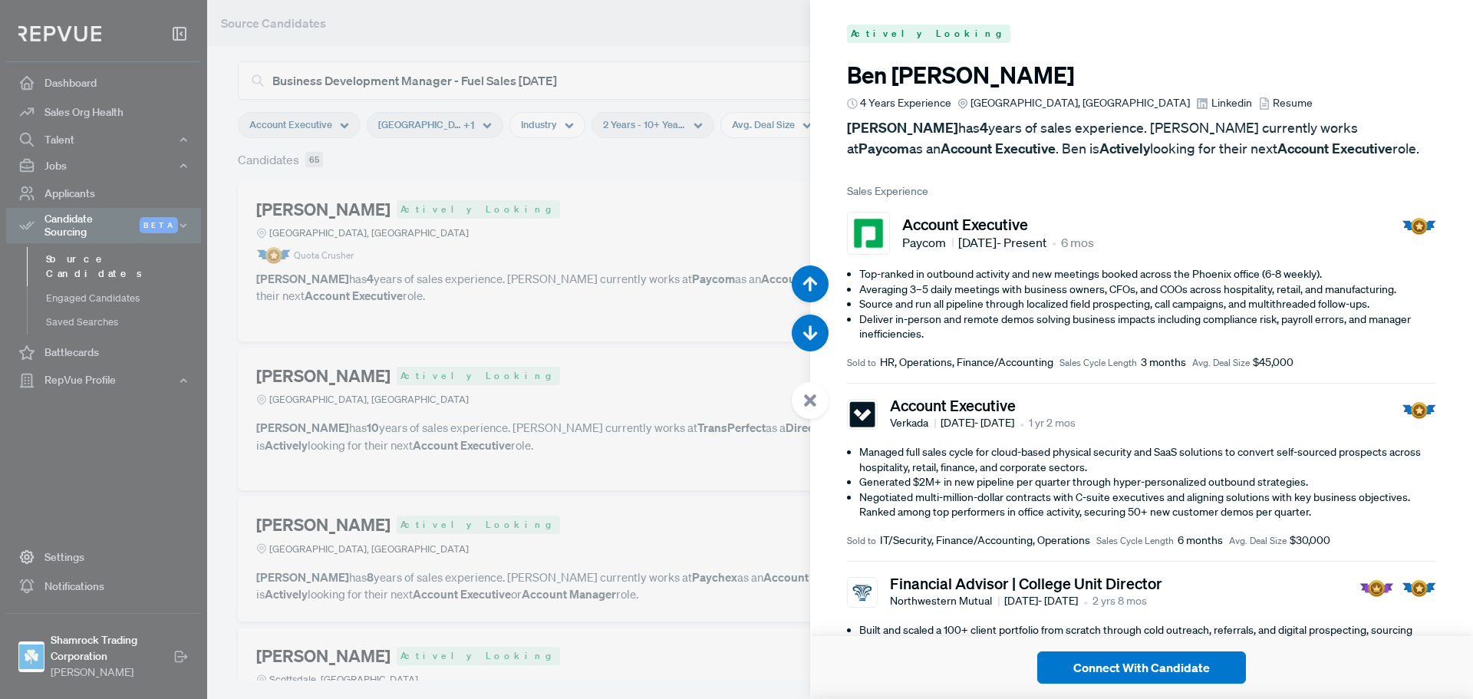
scroll to position [699, 0]
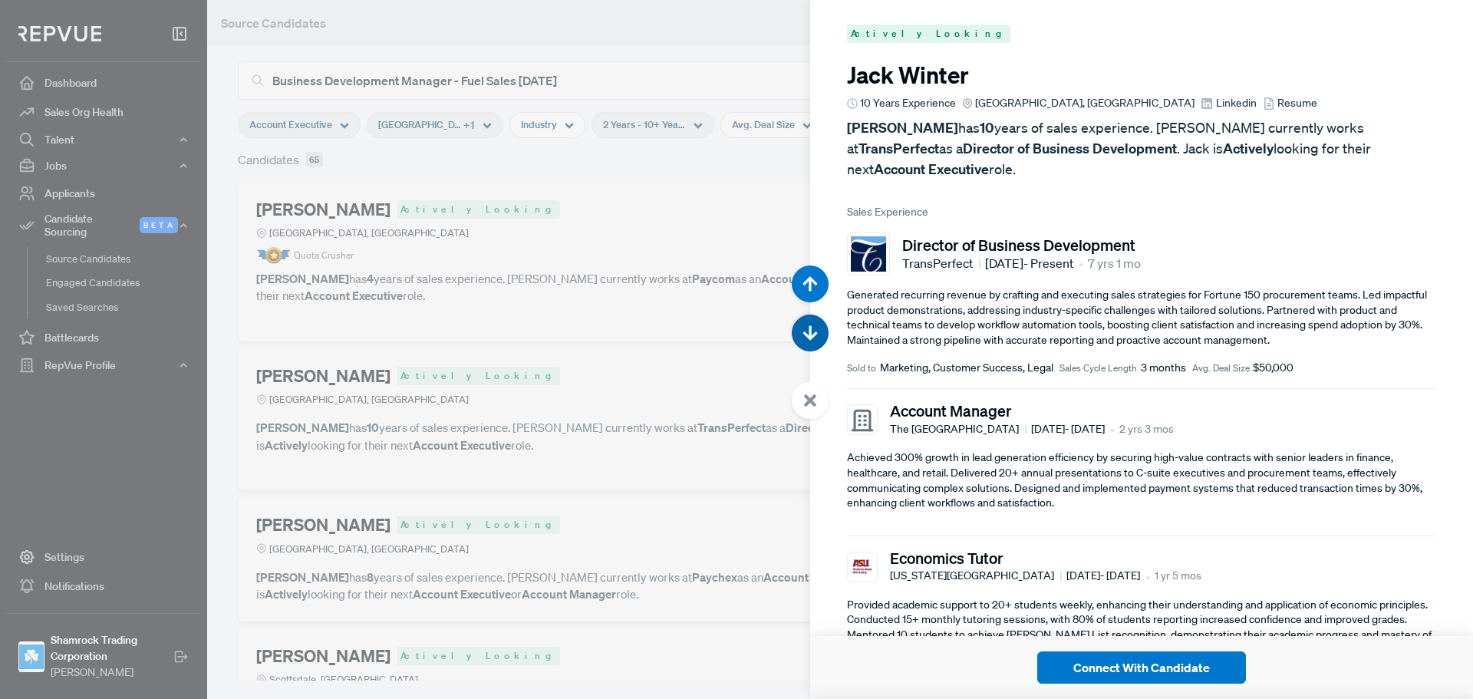
click at [810, 335] on use "button" at bounding box center [810, 333] width 15 height 15
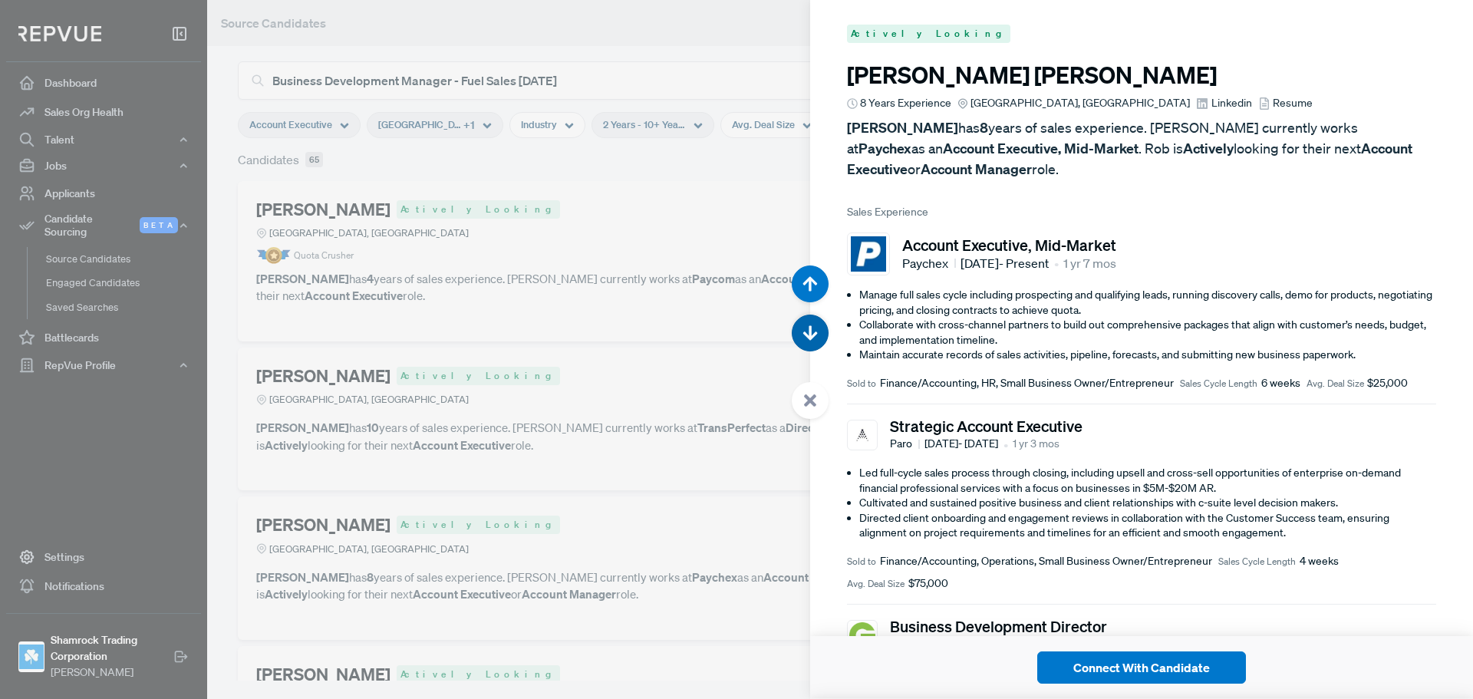
click at [812, 338] on use "button" at bounding box center [810, 333] width 15 height 15
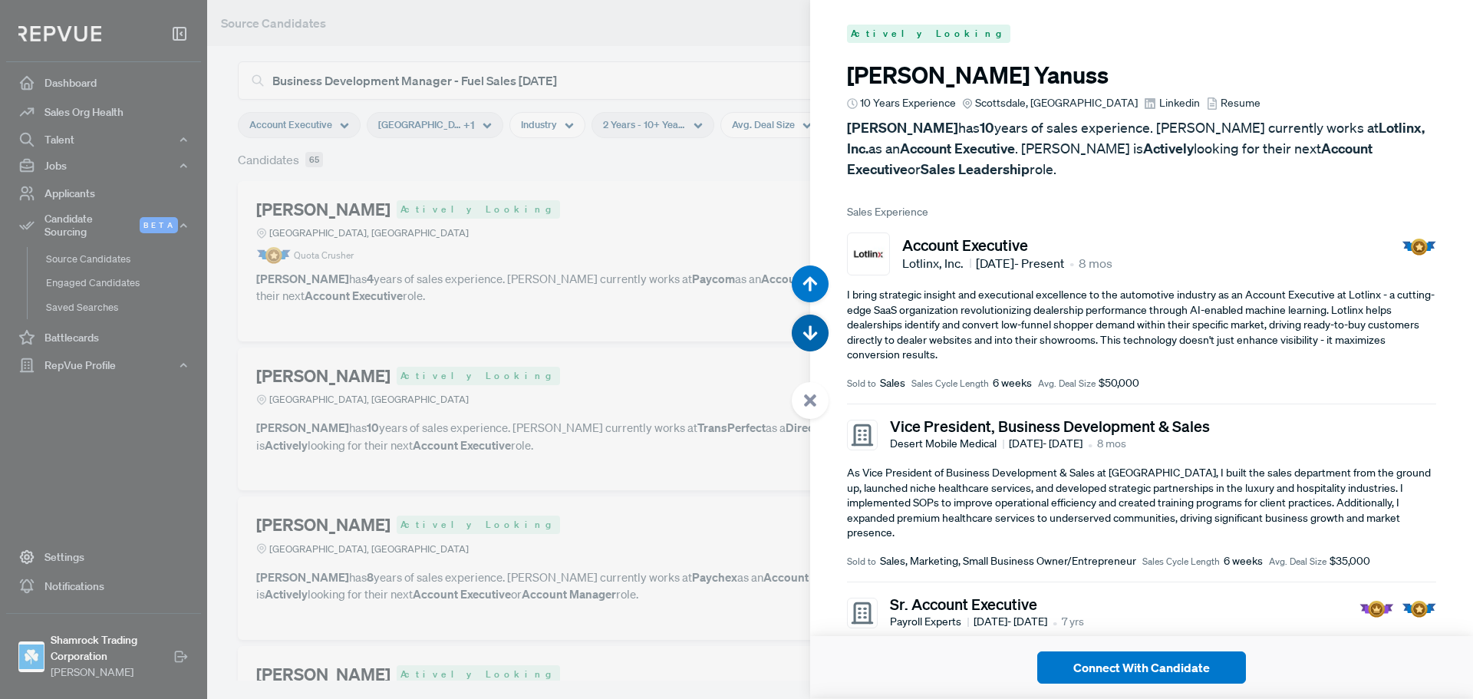
click at [812, 344] on button "button" at bounding box center [810, 333] width 37 height 37
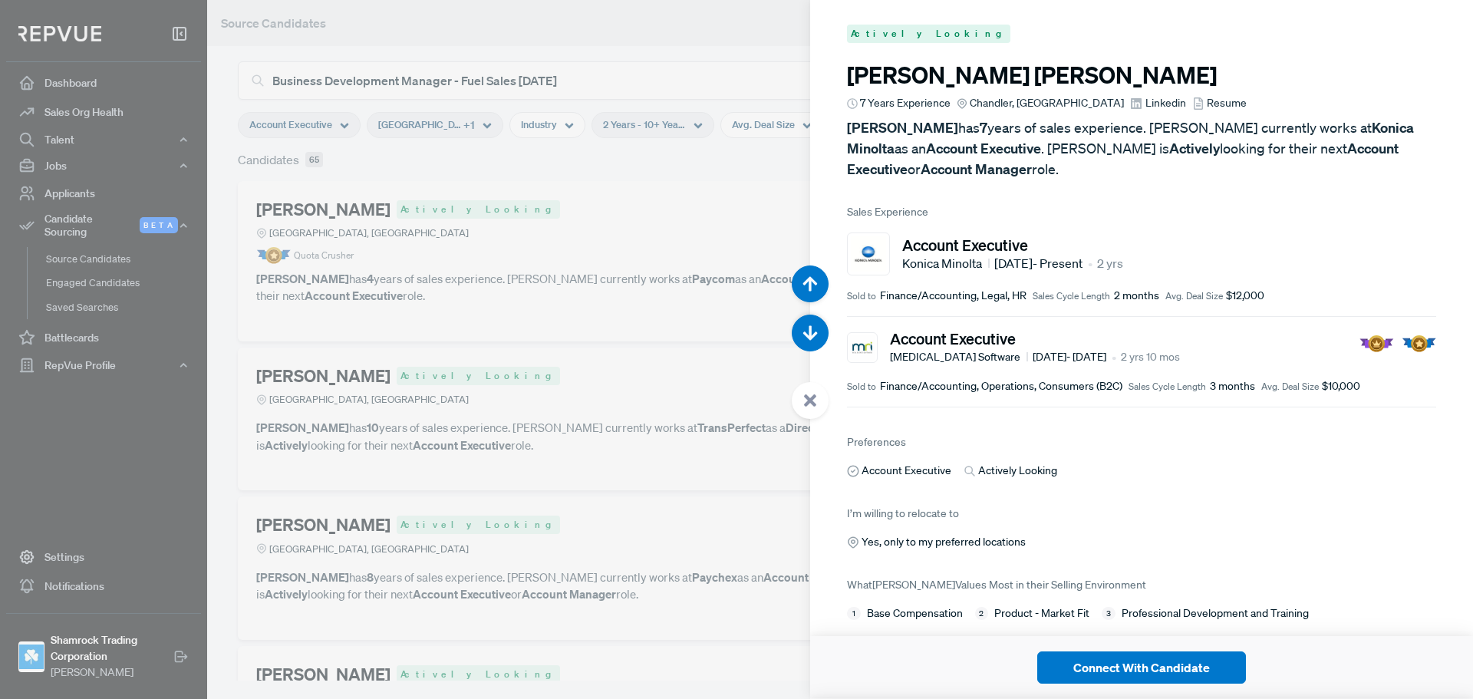
click at [1207, 104] on span "Resume" at bounding box center [1227, 103] width 40 height 16
click at [1146, 103] on span "Linkedin" at bounding box center [1166, 103] width 41 height 16
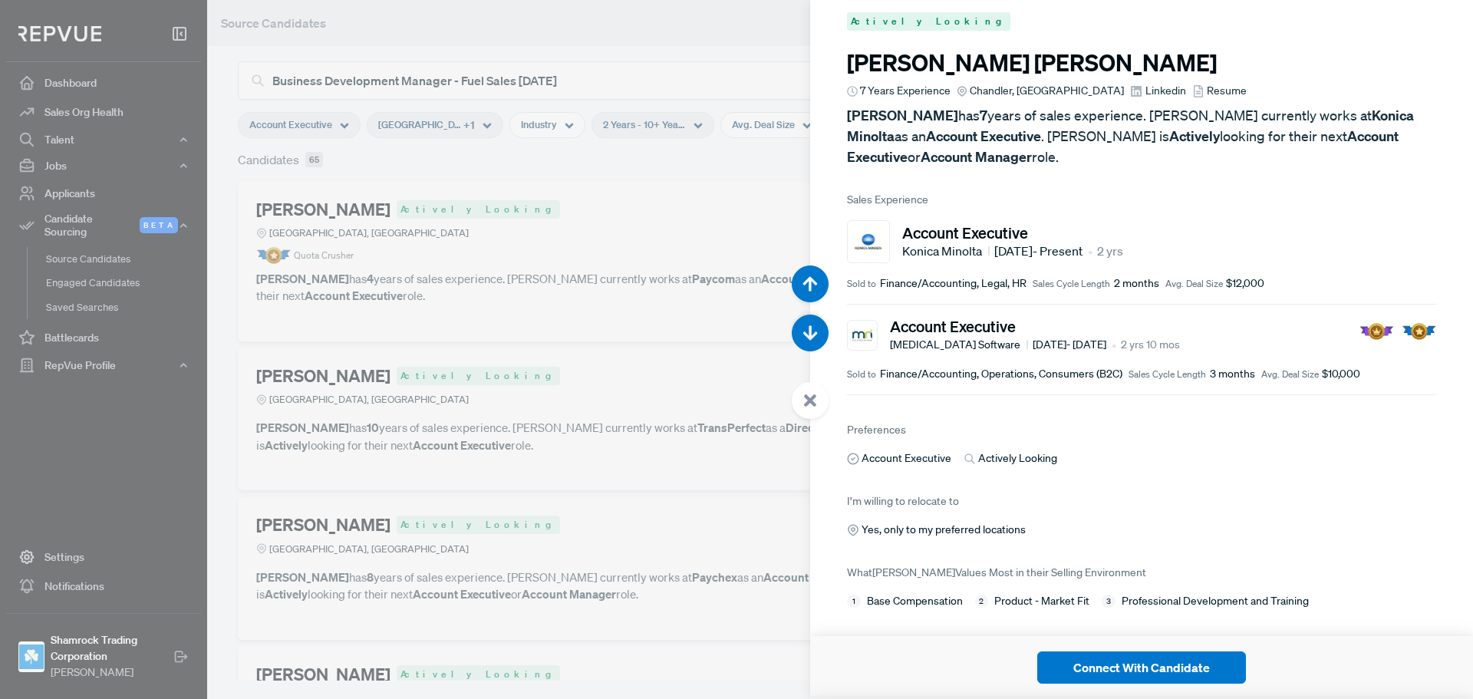
scroll to position [32, 0]
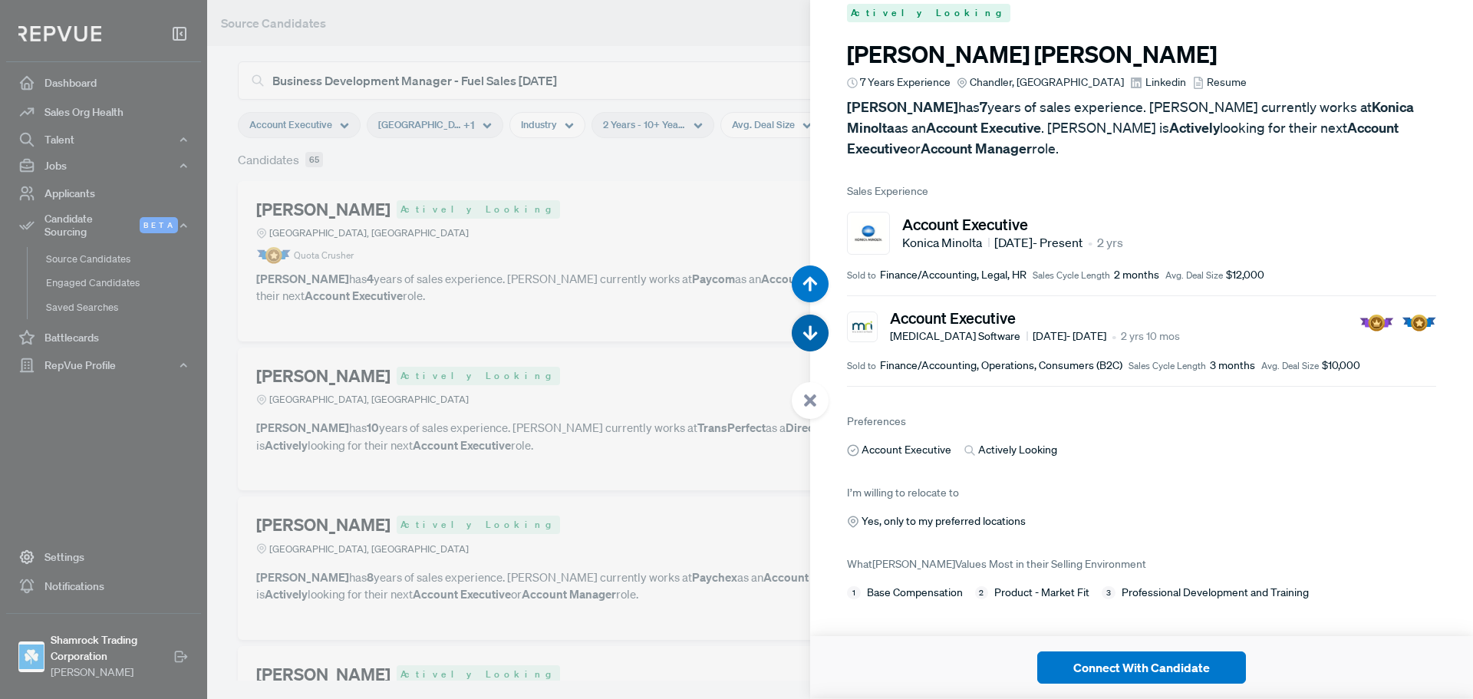
click at [812, 335] on icon "button" at bounding box center [810, 333] width 15 height 15
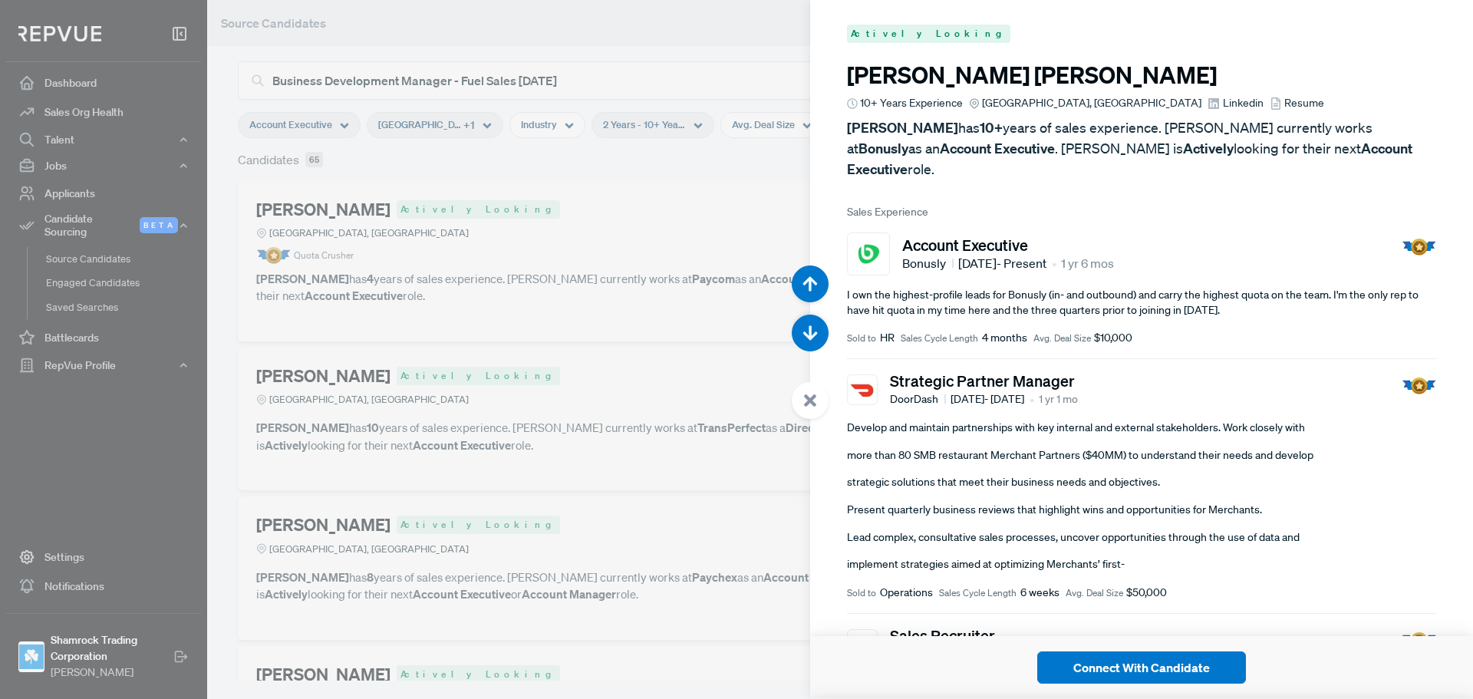
click at [1223, 107] on span "Linkedin" at bounding box center [1243, 103] width 41 height 16
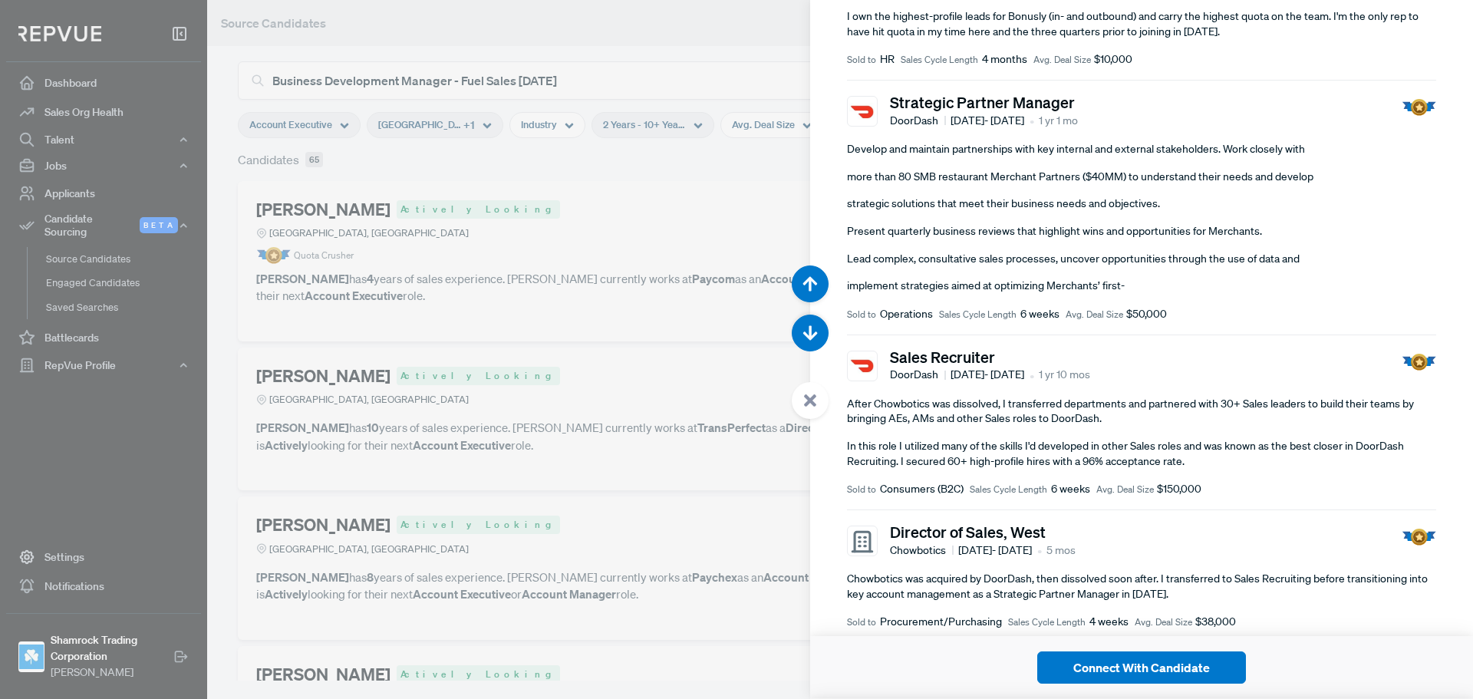
scroll to position [118, 0]
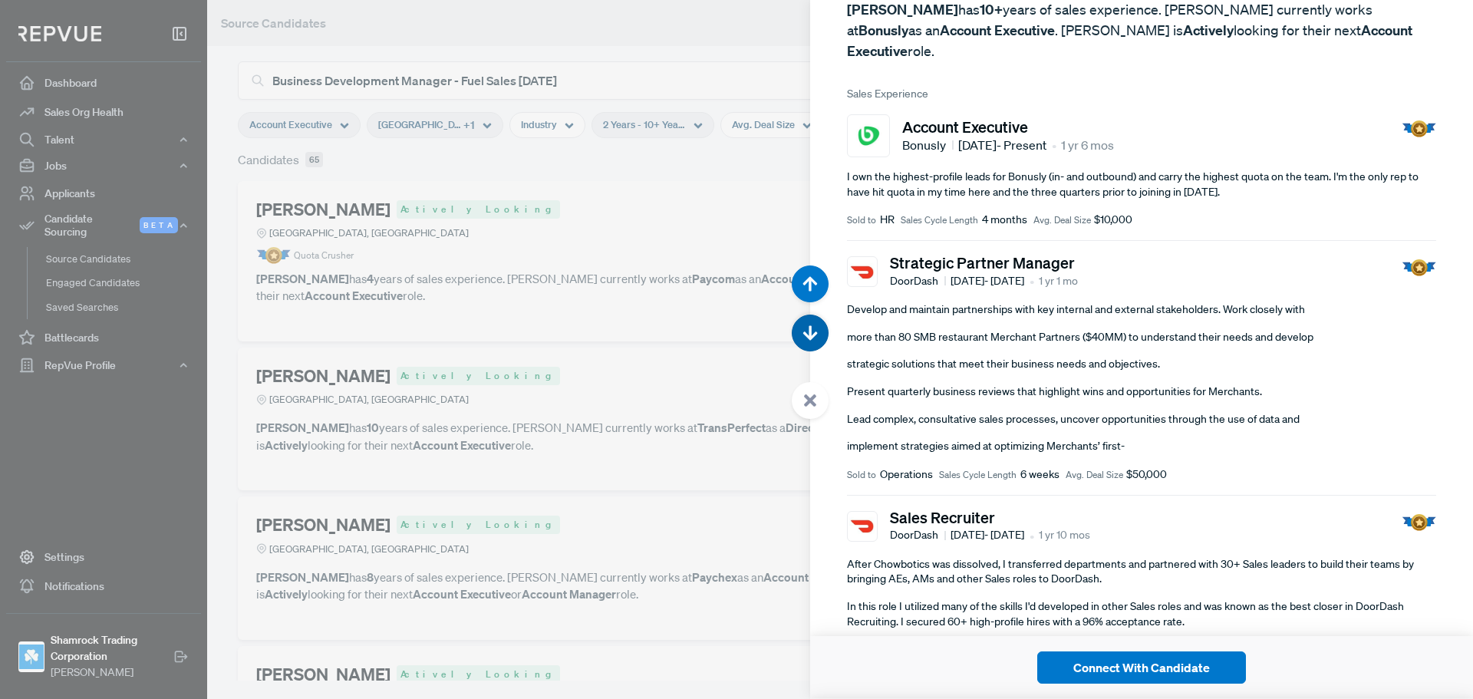
click at [811, 326] on use "button" at bounding box center [810, 333] width 15 height 15
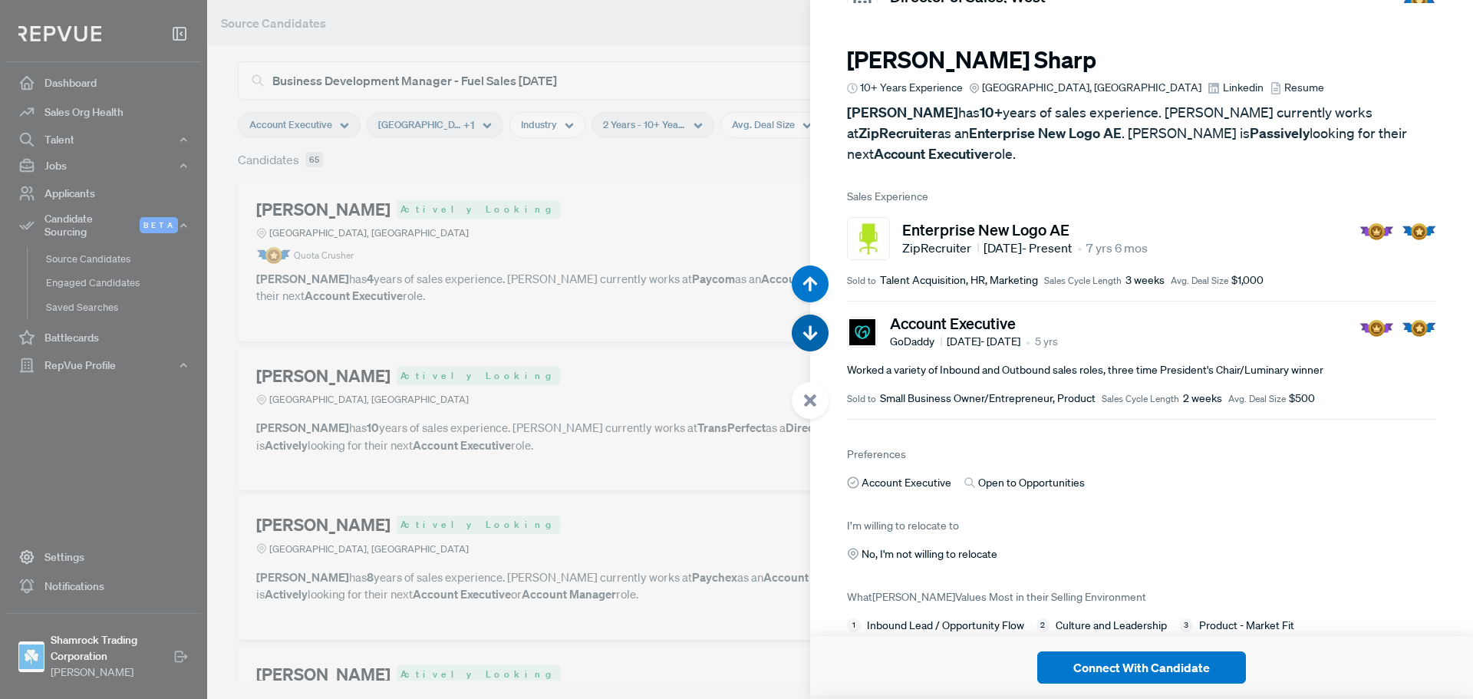
scroll to position [4194, 0]
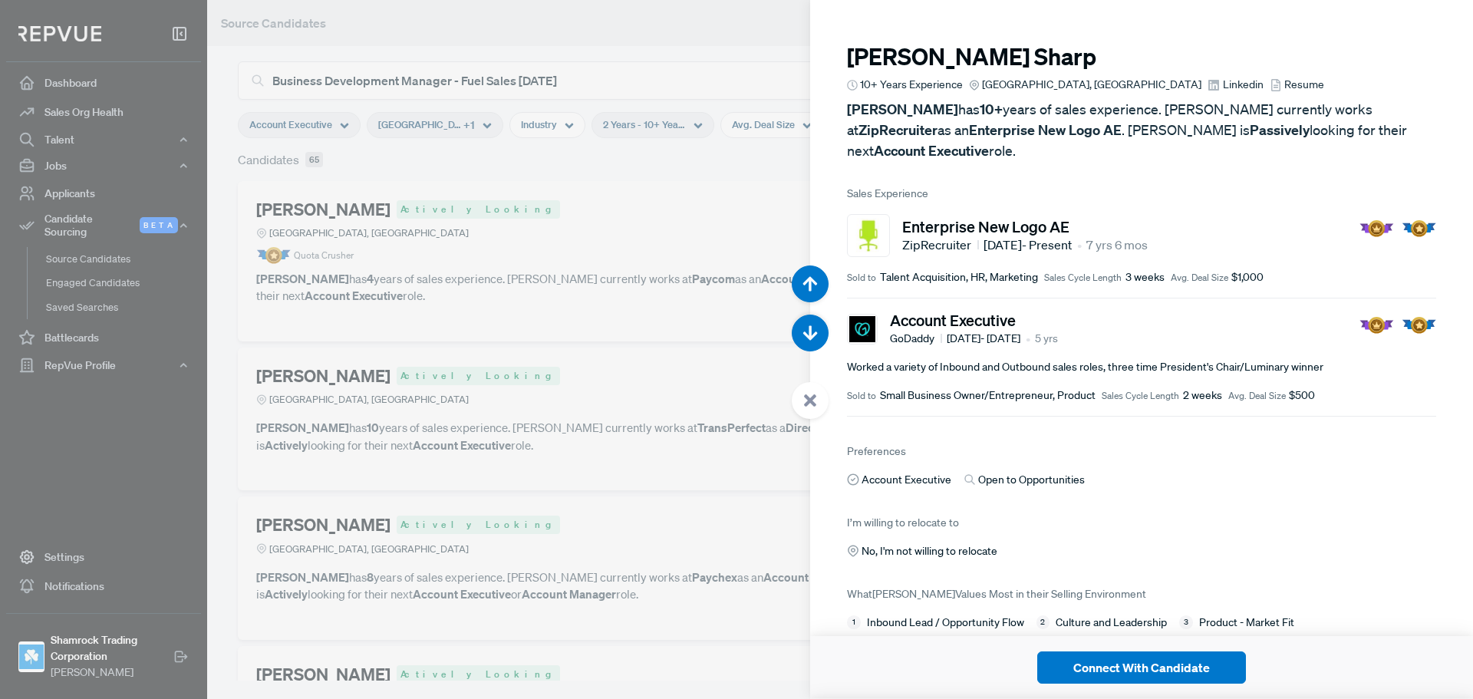
click at [1223, 84] on span "Linkedin" at bounding box center [1243, 85] width 41 height 16
click at [809, 337] on use "button" at bounding box center [810, 333] width 15 height 15
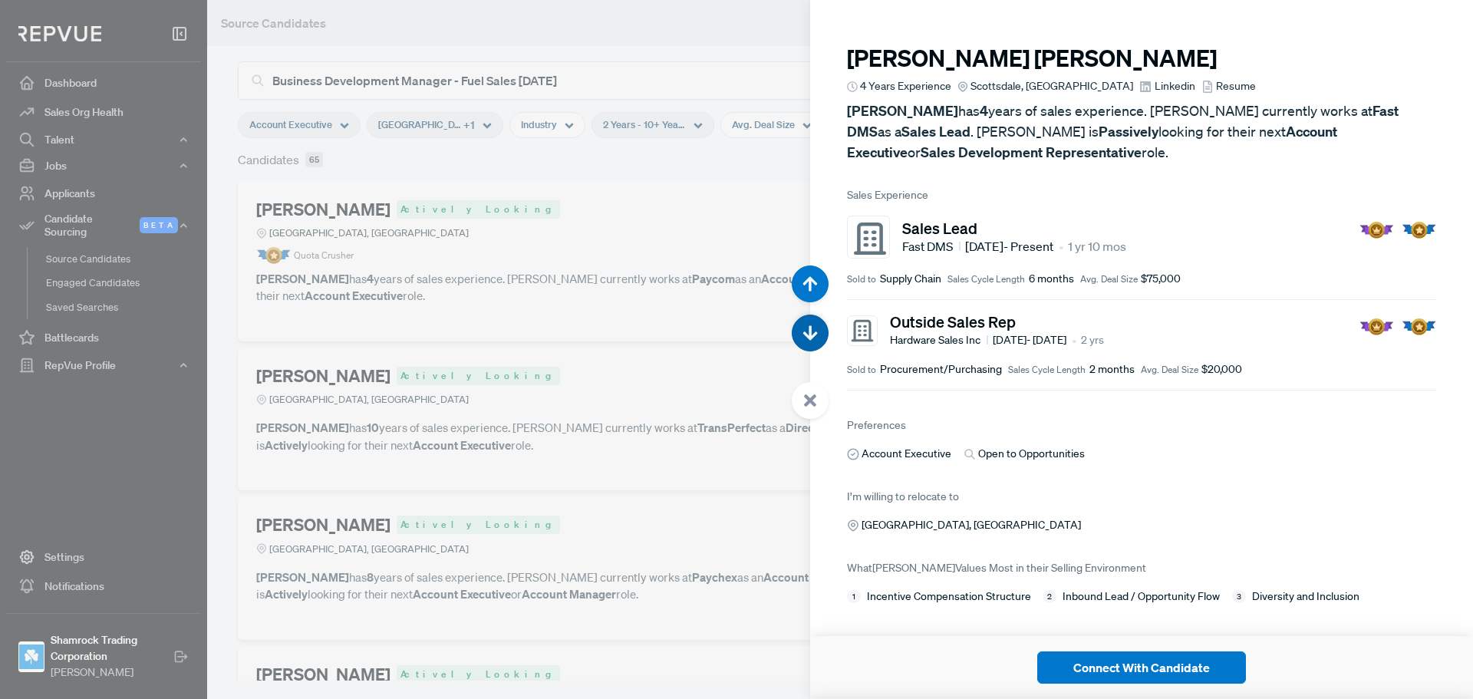
scroll to position [4893, 0]
click at [792, 315] on button "button" at bounding box center [810, 333] width 37 height 37
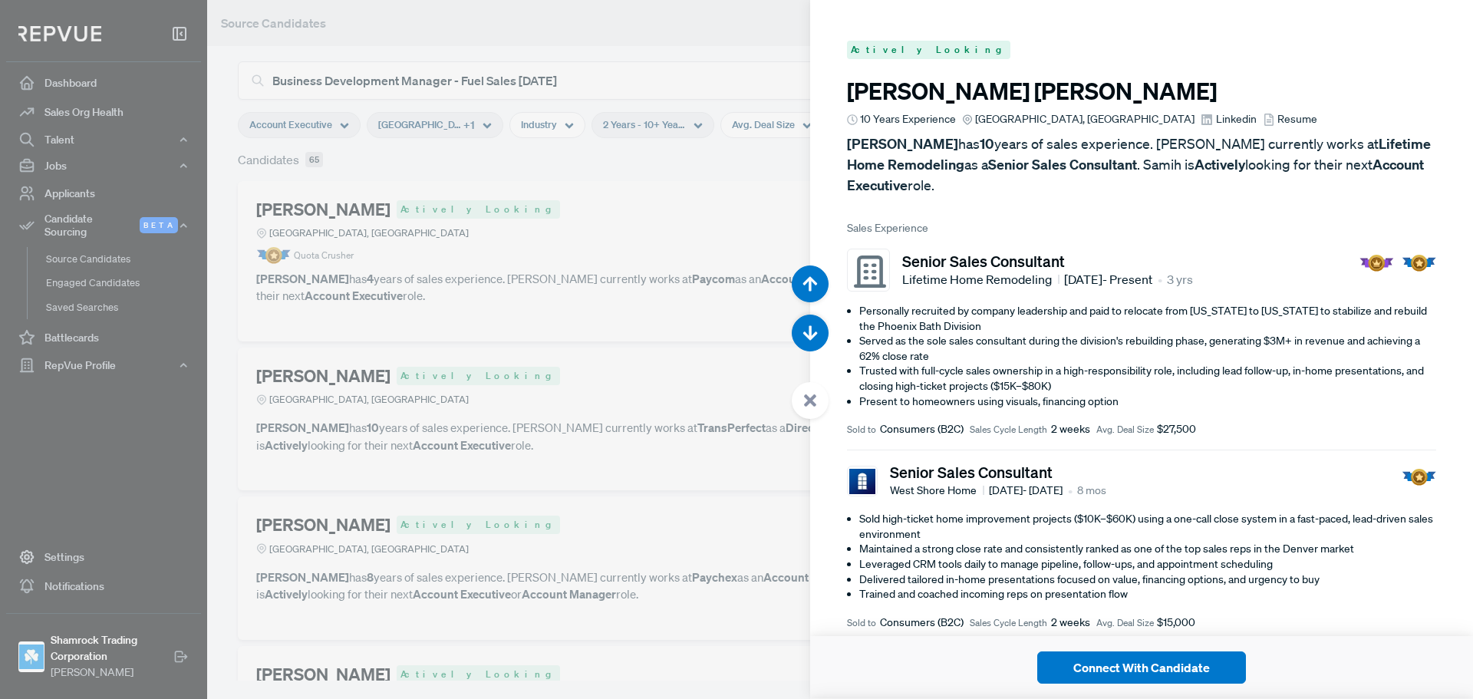
scroll to position [5592, 0]
